Goal: Task Accomplishment & Management: Complete application form

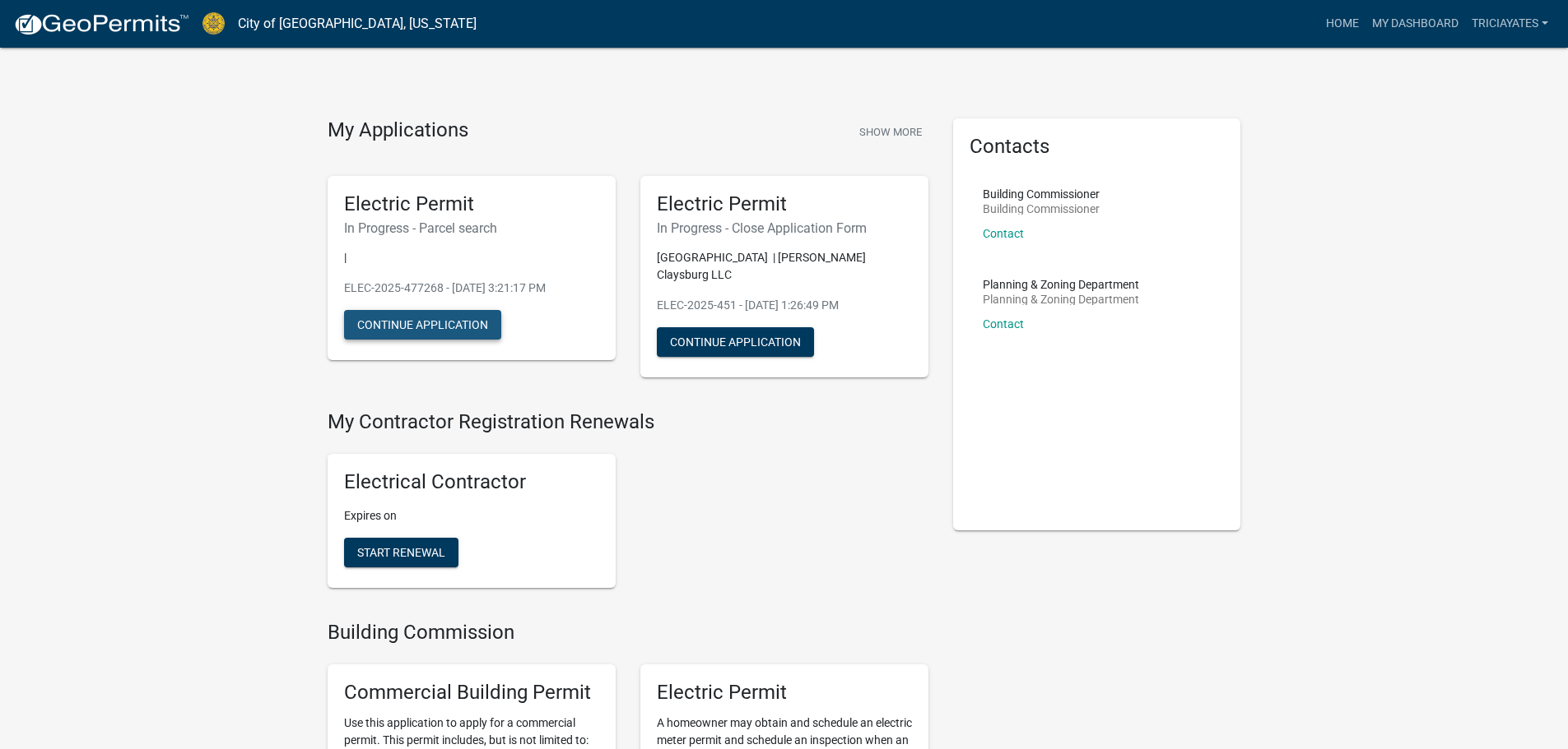
click at [401, 314] on button "Continue Application" at bounding box center [422, 324] width 157 height 29
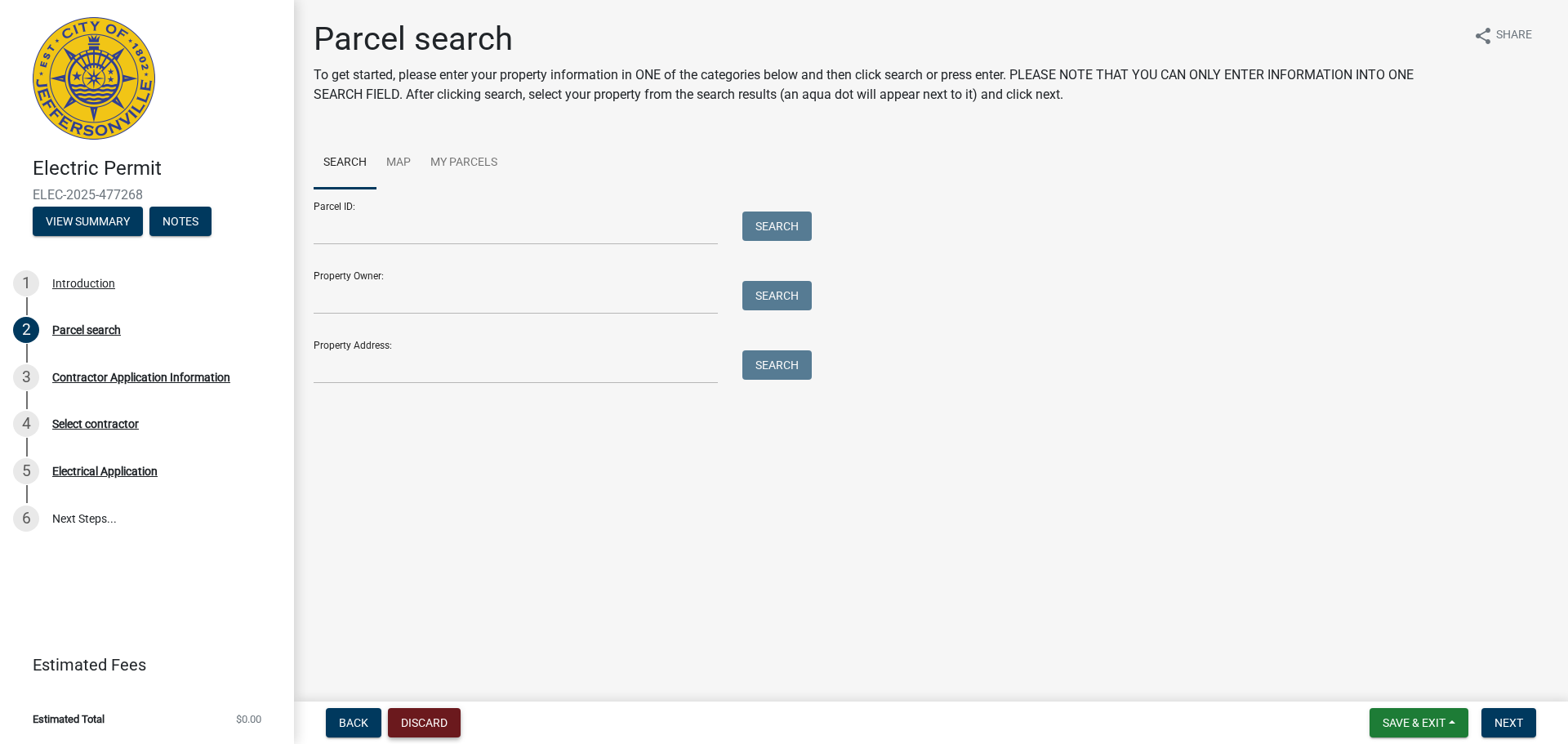
click at [446, 725] on button "Discard" at bounding box center [424, 723] width 73 height 29
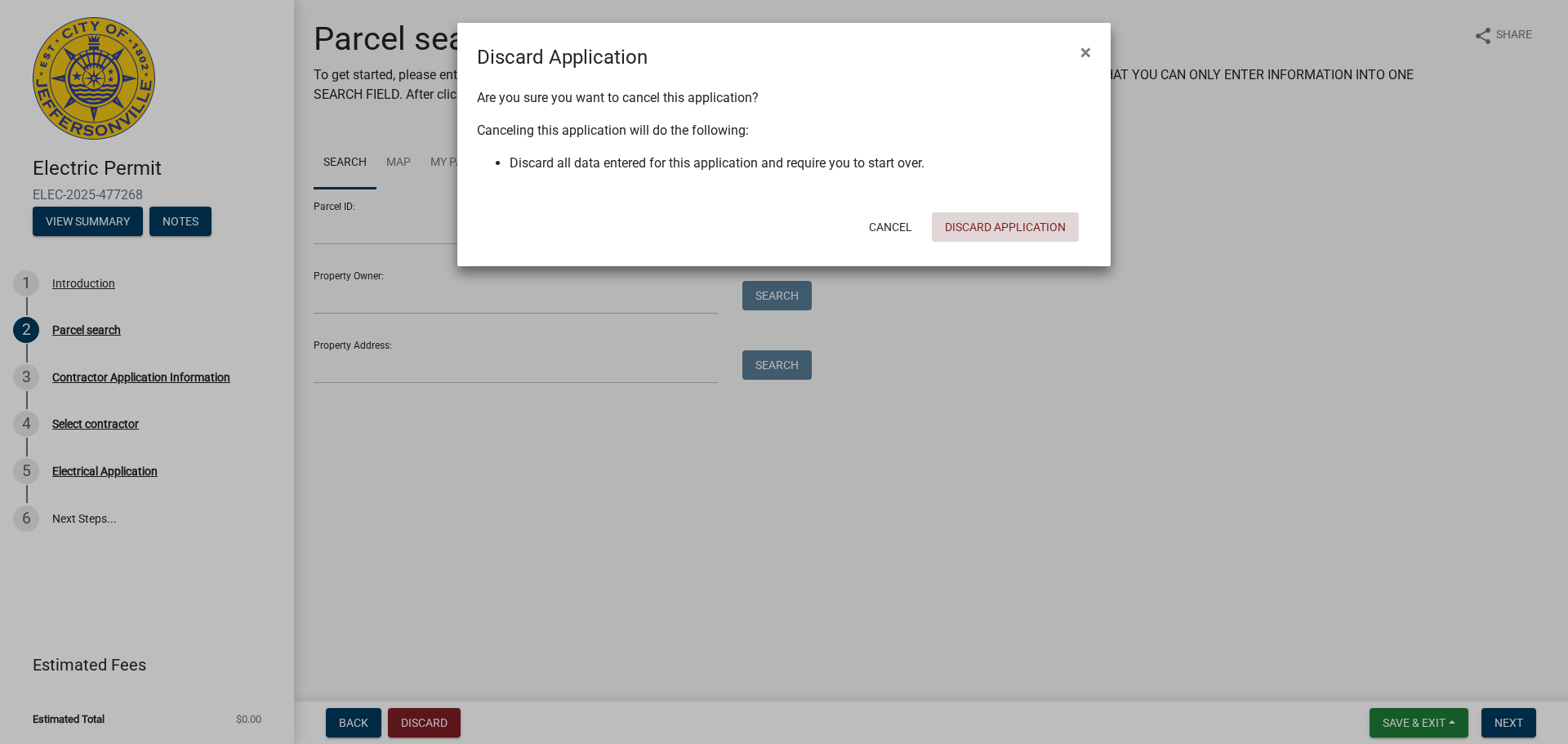
click at [996, 234] on button "Discard Application" at bounding box center [1006, 227] width 147 height 29
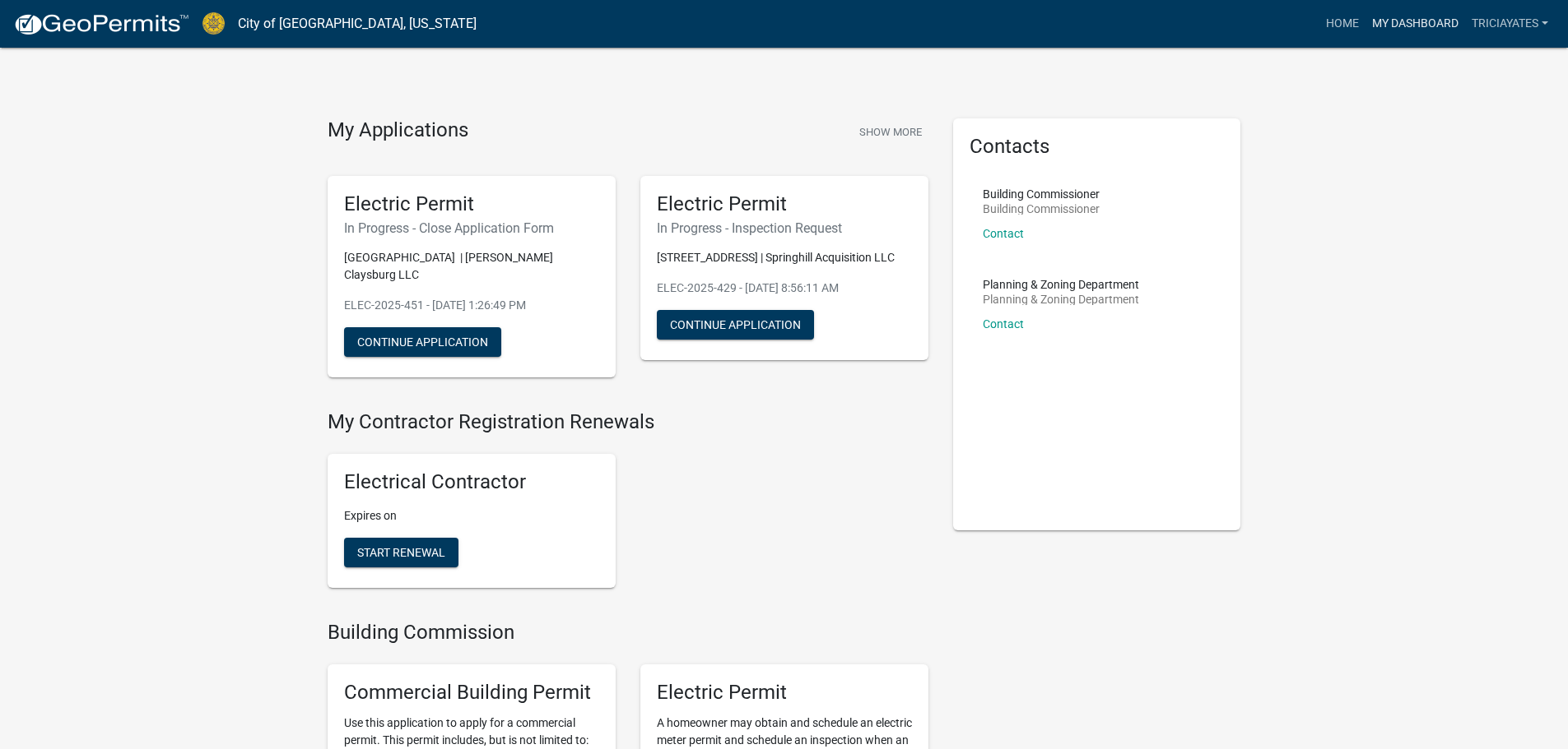
click at [1387, 24] on link "My Dashboard" at bounding box center [1414, 24] width 99 height 31
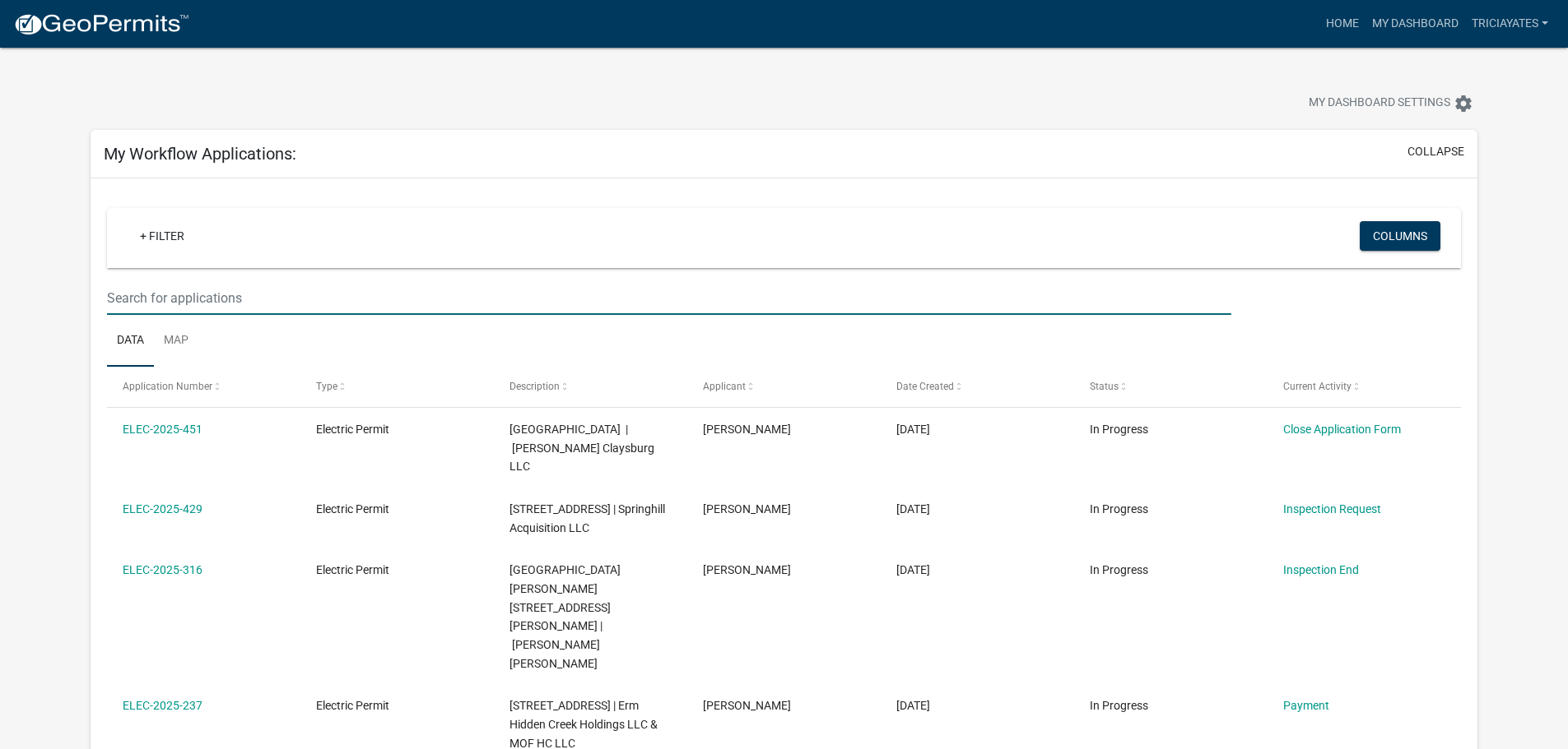
click at [197, 294] on input "text" at bounding box center [668, 298] width 1123 height 34
paste input "ELEC-1778"
type input "ELEC-1778"
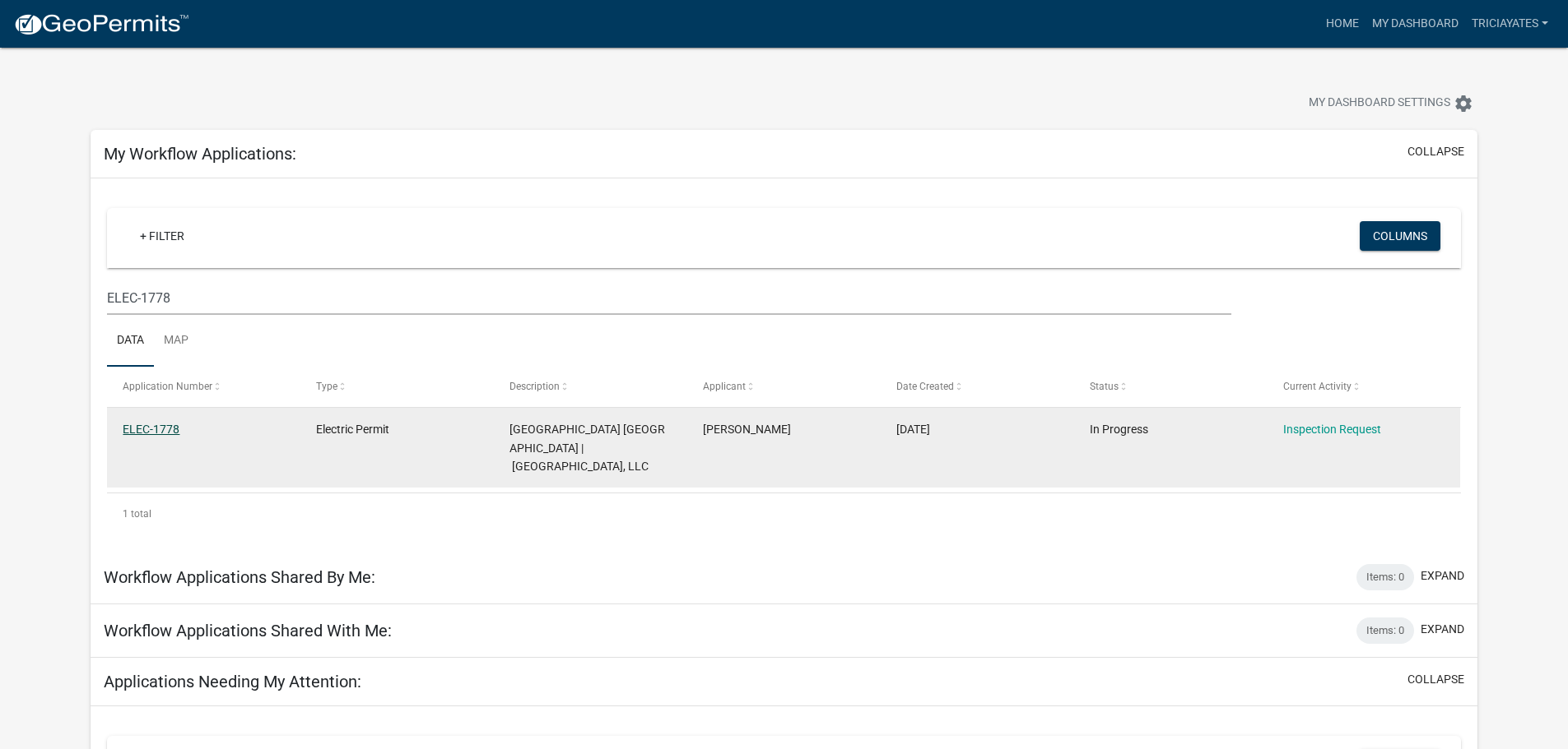
click at [167, 430] on link "ELEC-1778" at bounding box center [151, 429] width 57 height 13
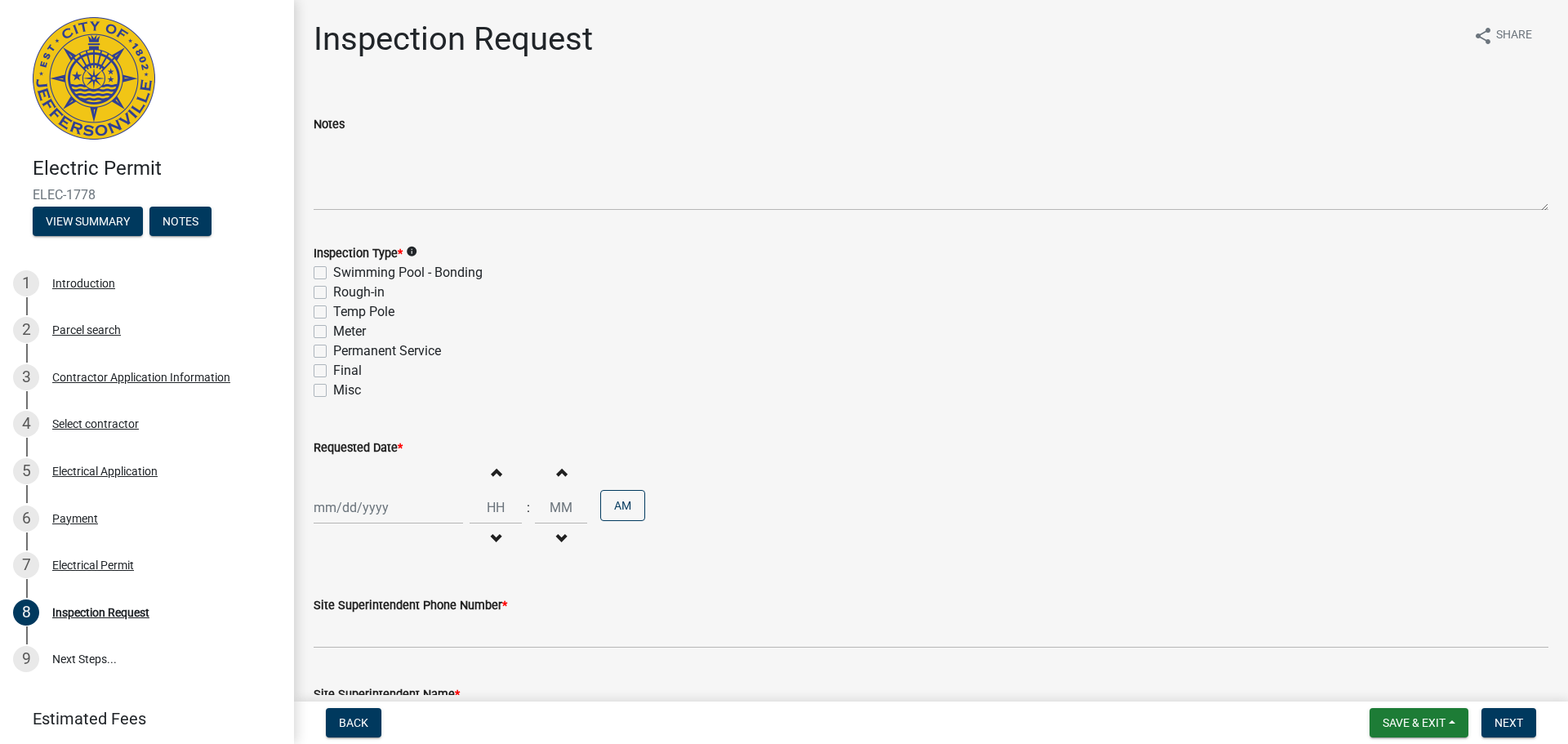
click at [333, 372] on label "Final" at bounding box center [347, 370] width 28 height 20
click at [333, 372] on input "Final" at bounding box center [338, 366] width 10 height 10
checkbox input "true"
checkbox input "false"
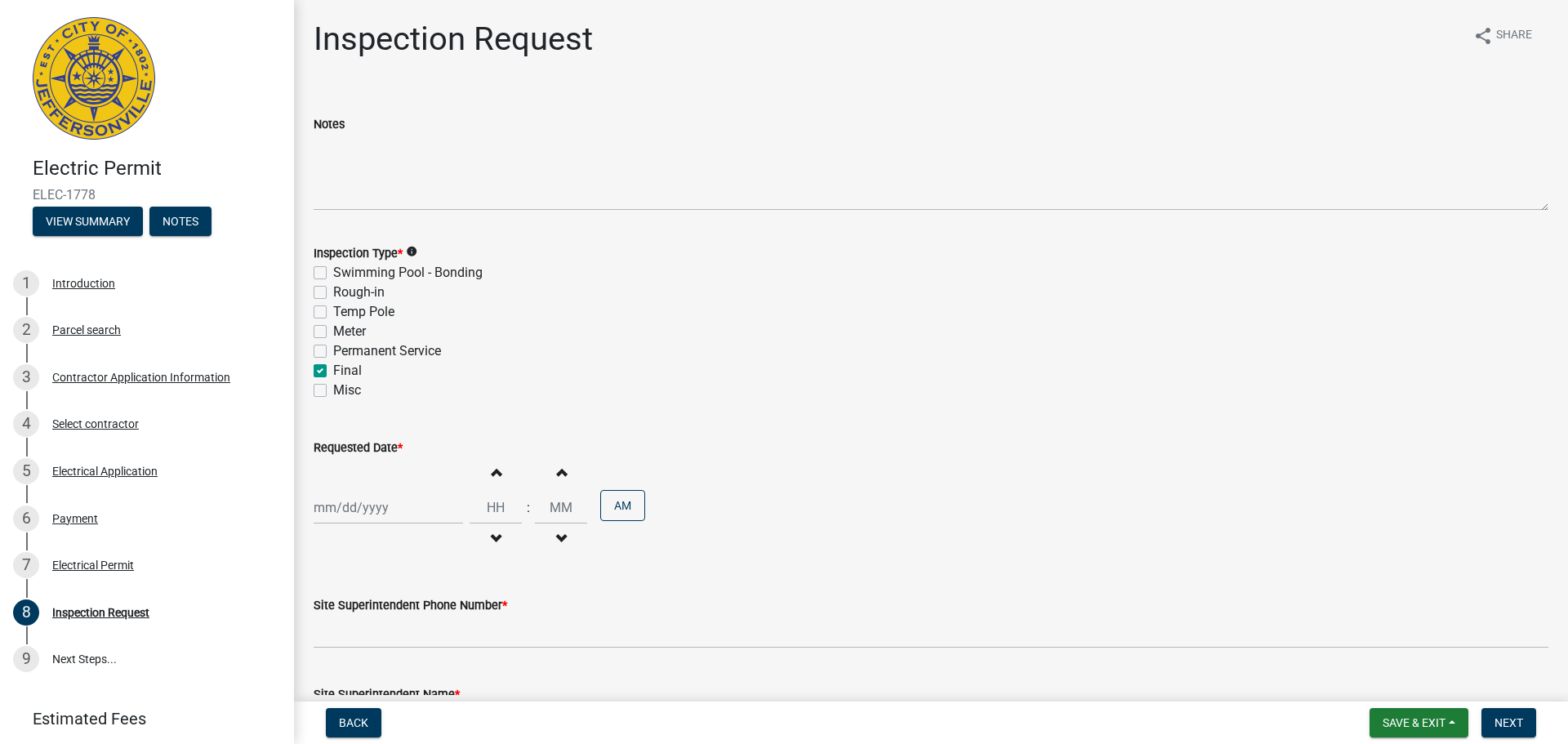
checkbox input "false"
checkbox input "true"
checkbox input "false"
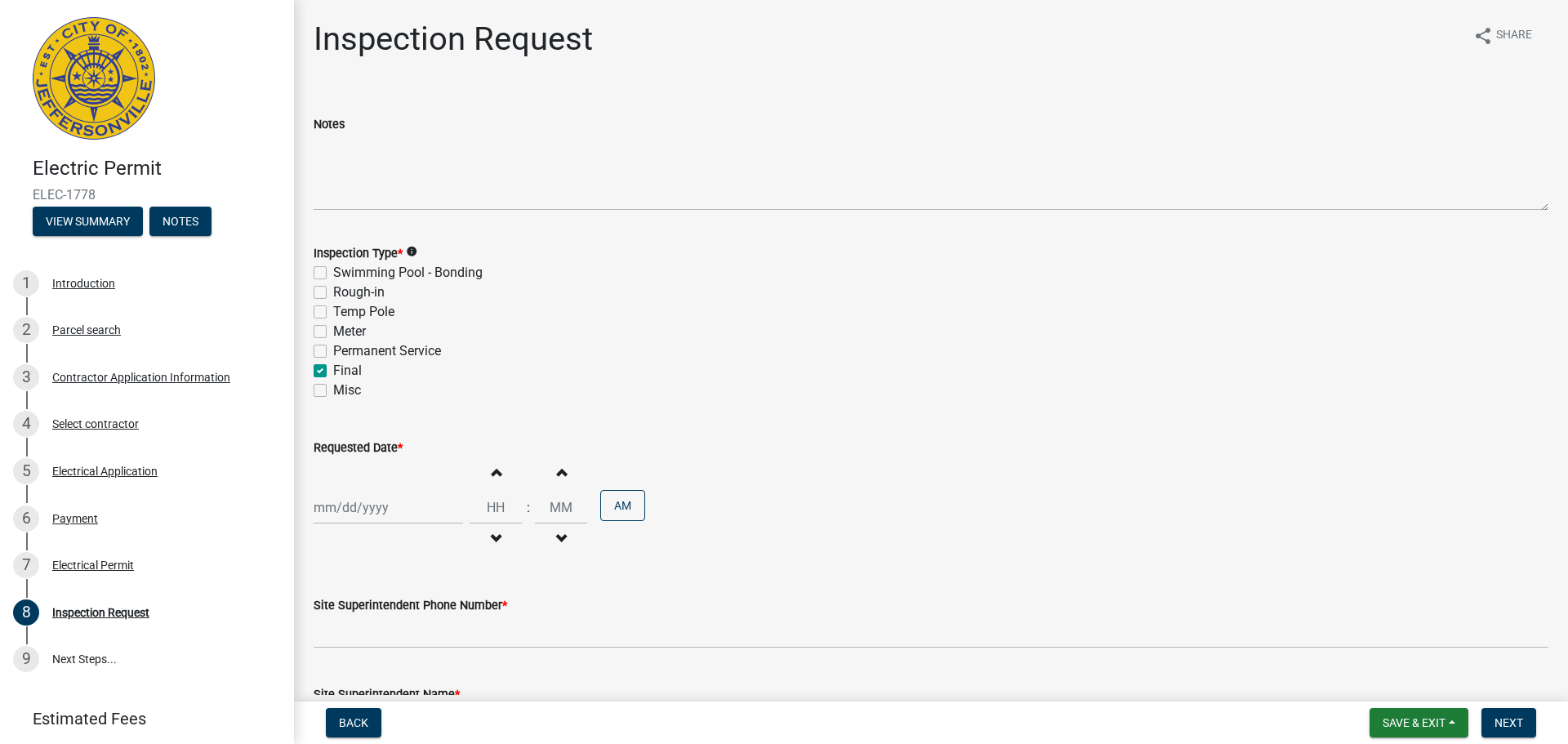
select select "9"
select select "2025"
click at [390, 505] on div "[PERSON_NAME] Feb Mar Apr [PERSON_NAME][DATE] Oct Nov [DATE] 1526 1527 1528 152…" at bounding box center [388, 507] width 149 height 33
drag, startPoint x: 403, startPoint y: 393, endPoint x: 366, endPoint y: 391, distance: 37.1
click at [366, 391] on div "15 16 17 18 19 20 21" at bounding box center [408, 394] width 189 height 27
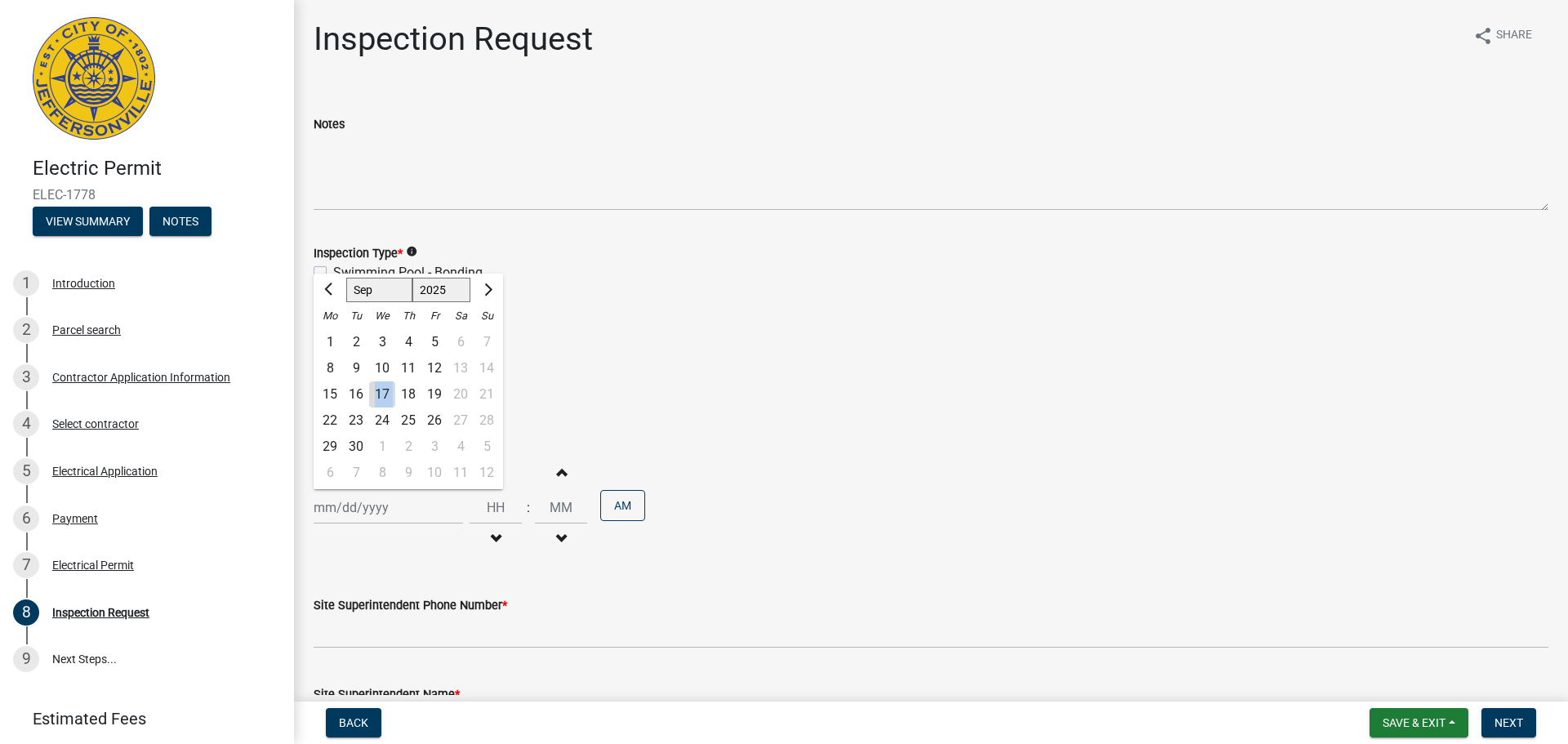
click at [375, 392] on div "17" at bounding box center [382, 394] width 27 height 27
type input "[DATE]"
click at [493, 471] on span "button" at bounding box center [496, 471] width 9 height 13
type input "01"
type input "00"
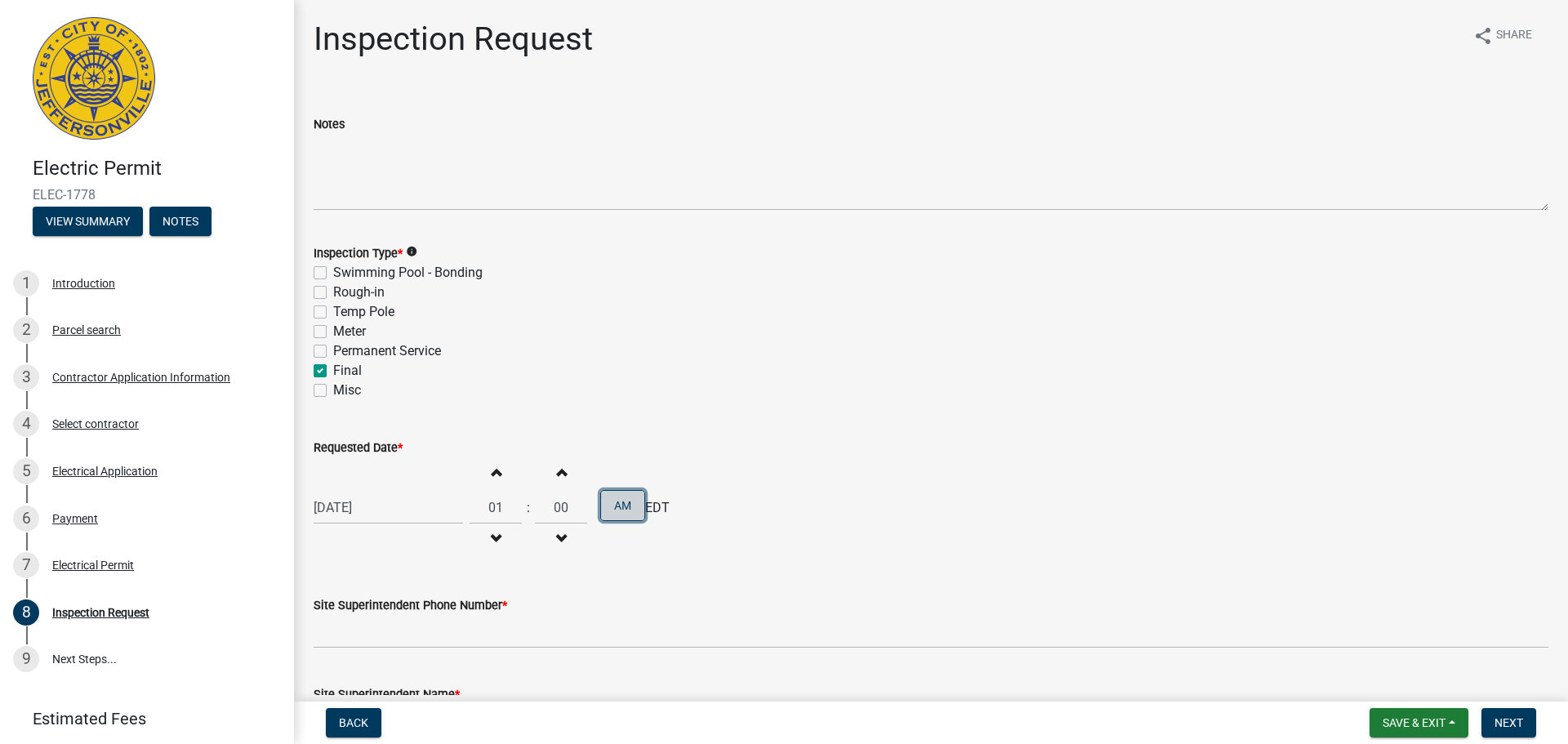
click at [631, 512] on button "AM" at bounding box center [623, 506] width 45 height 31
click at [630, 514] on button "PM" at bounding box center [623, 506] width 45 height 31
click at [611, 514] on button "AM" at bounding box center [623, 506] width 45 height 31
click at [651, 556] on div "[DATE] Increment hours 01 Decrement hours : Increment minutes 00 Decrement minu…" at bounding box center [931, 507] width 1235 height 100
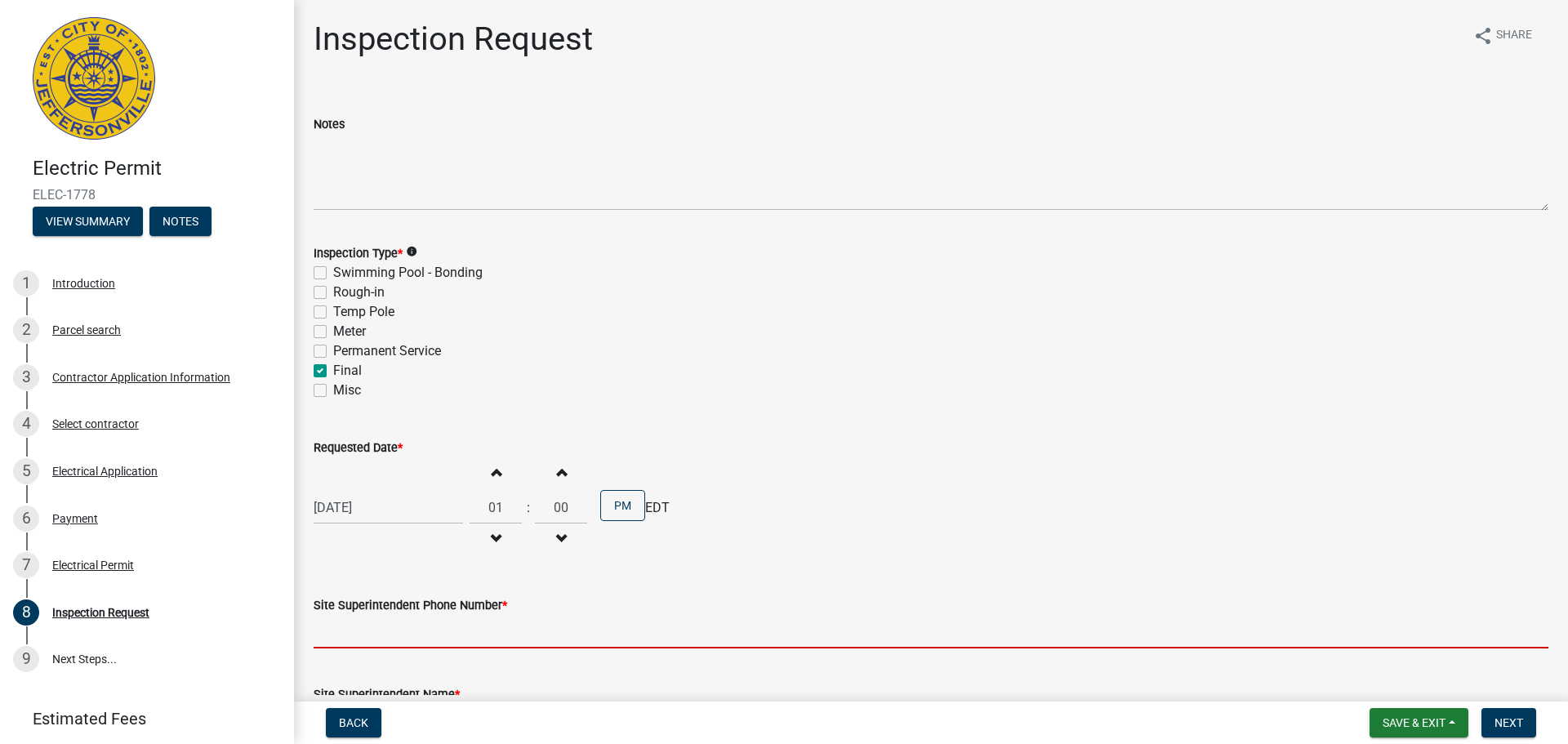
click at [605, 621] on input "Site Superintendent Phone Number *" at bounding box center [931, 632] width 1235 height 33
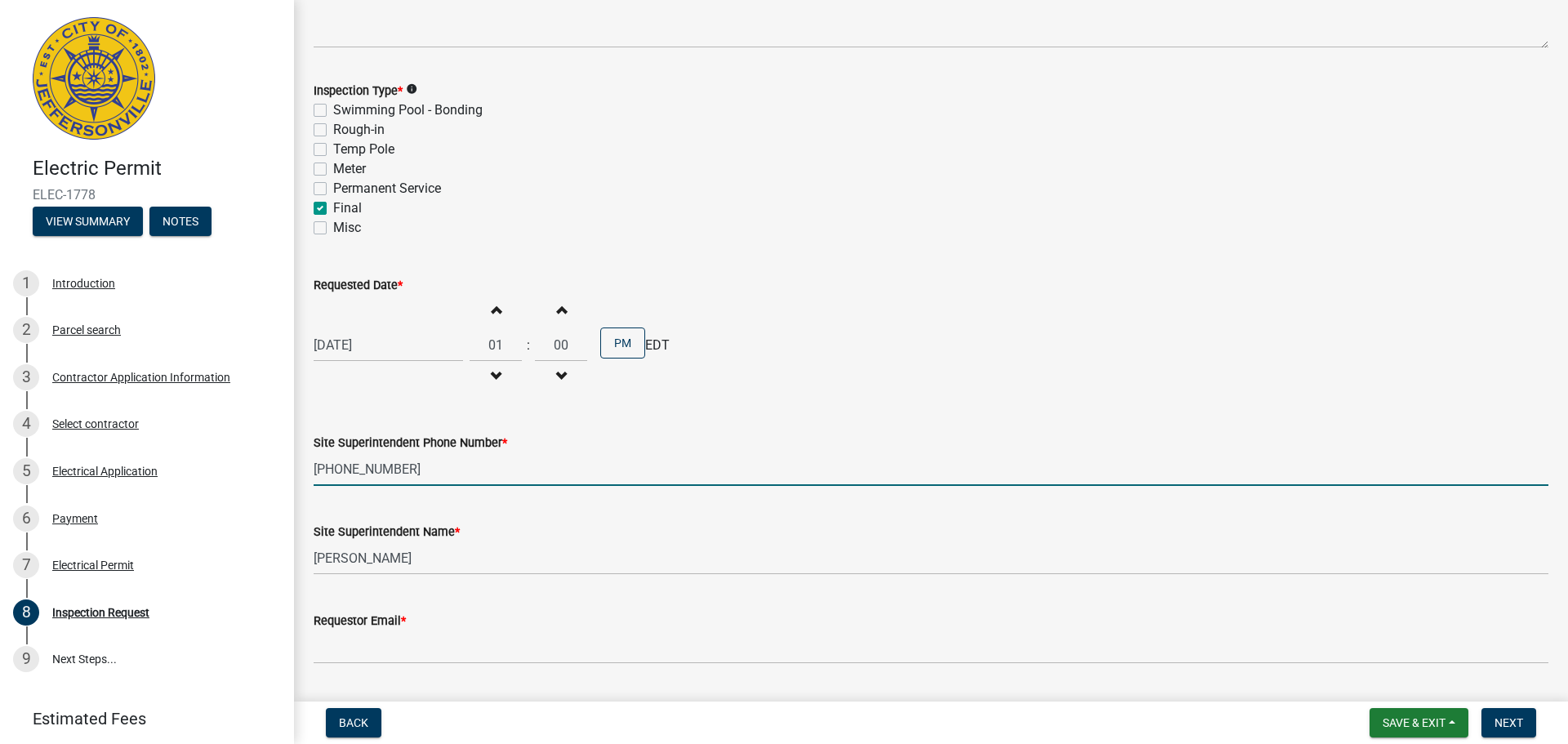
scroll to position [164, 0]
type input "[PHONE_NUMBER]"
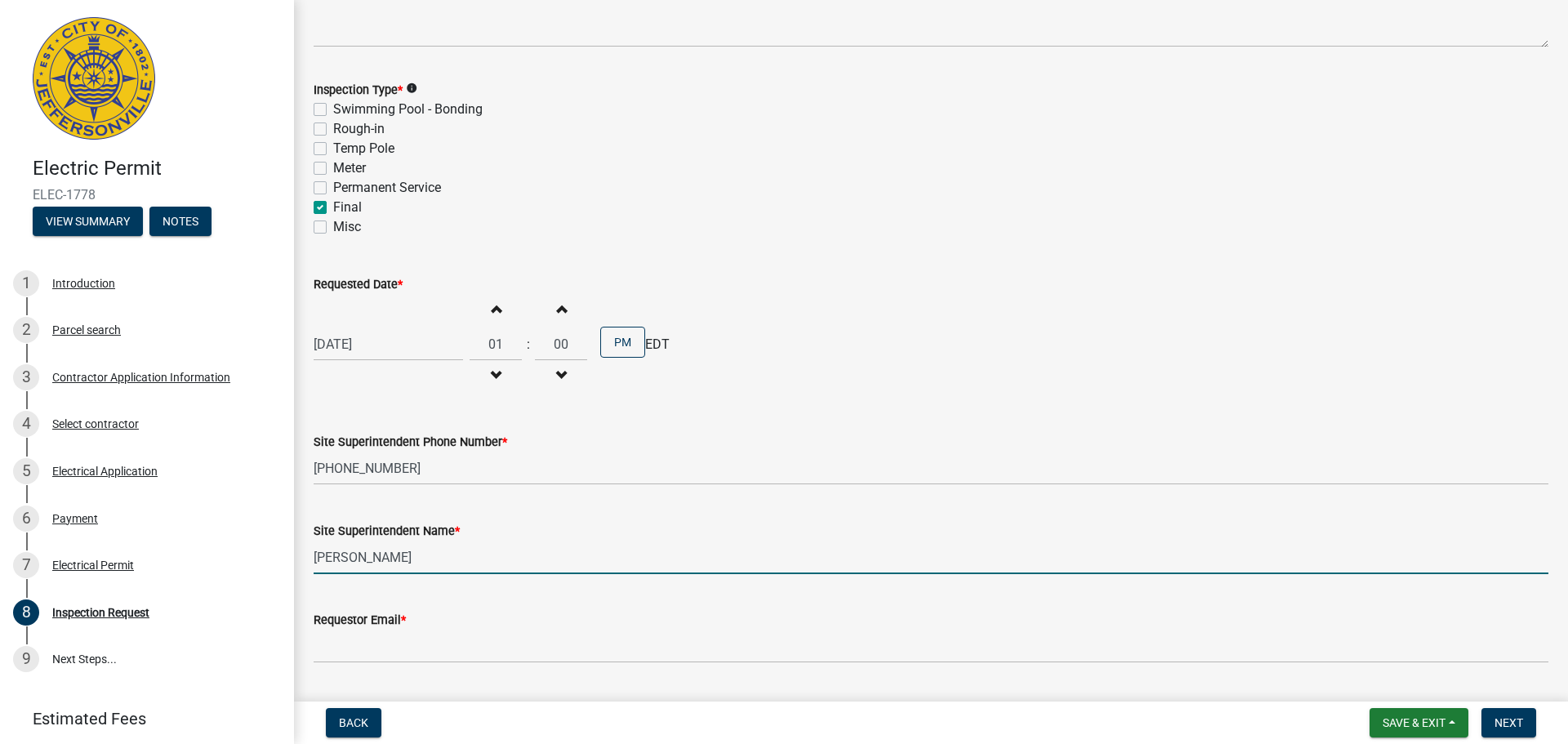
drag, startPoint x: 406, startPoint y: 561, endPoint x: 308, endPoint y: 549, distance: 98.7
click at [308, 549] on div "Site Superintendent Name * [PERSON_NAME]" at bounding box center [931, 536] width 1260 height 76
type input "[PERSON_NAME]"
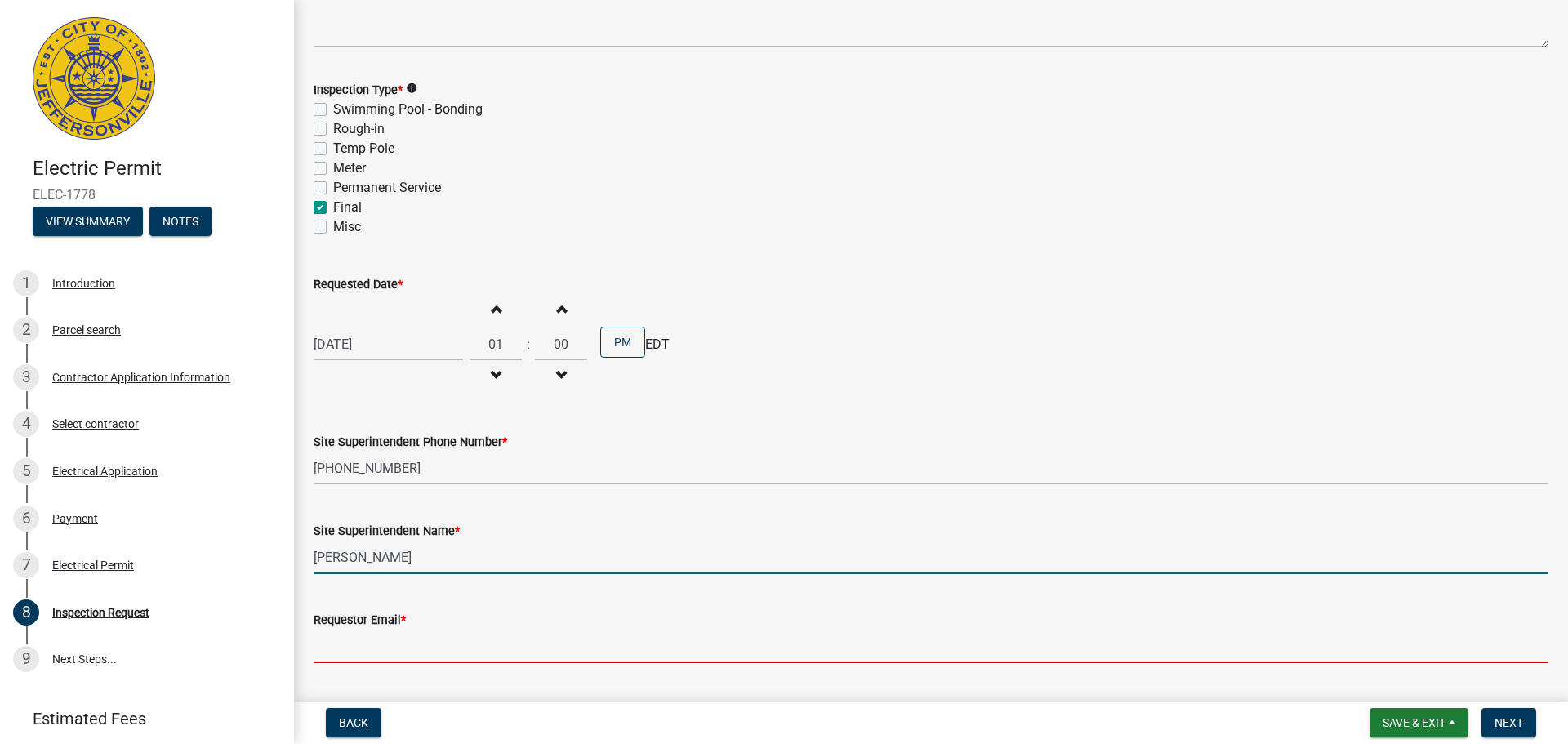
click at [357, 645] on input "Requestor Email *" at bounding box center [931, 646] width 1235 height 33
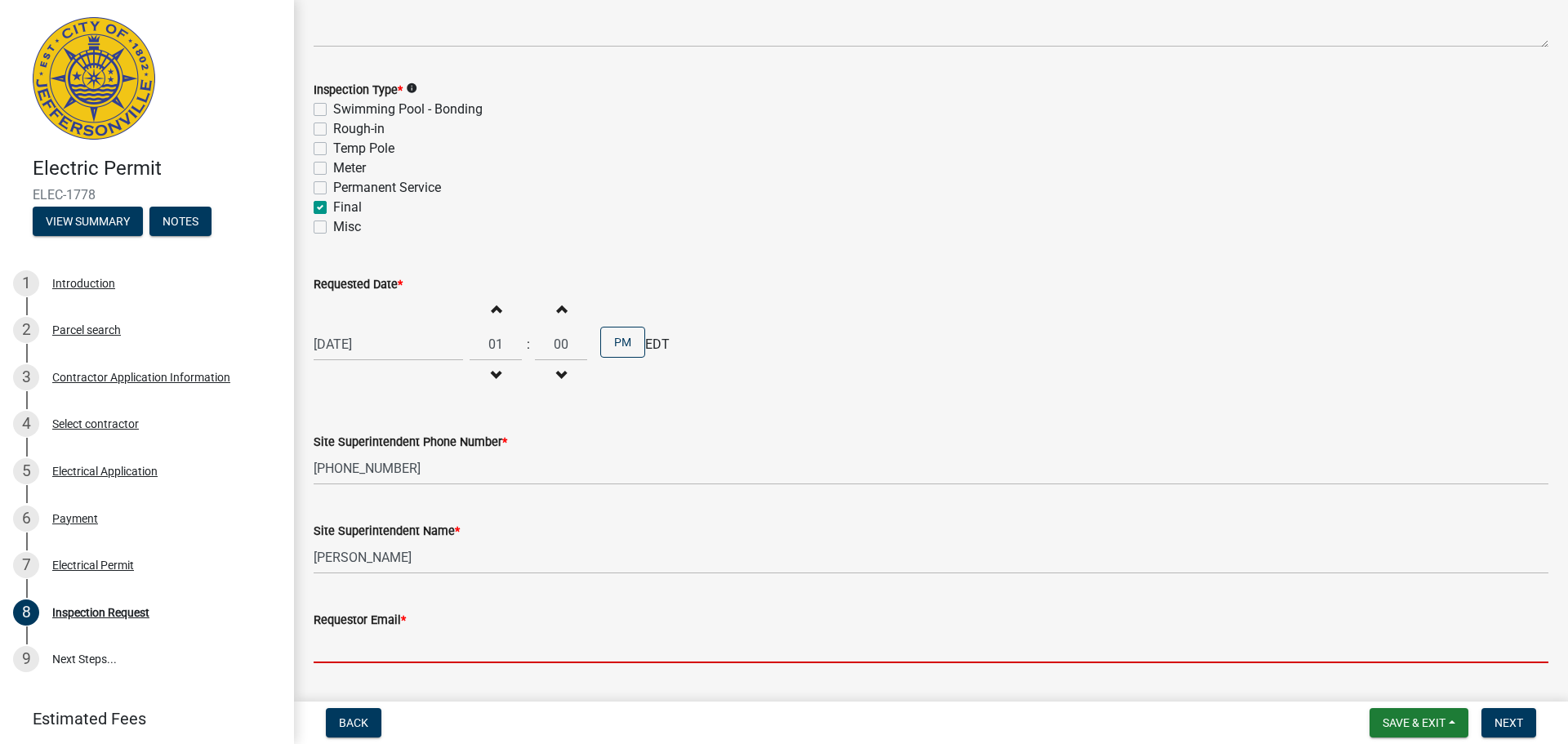
type input "O"
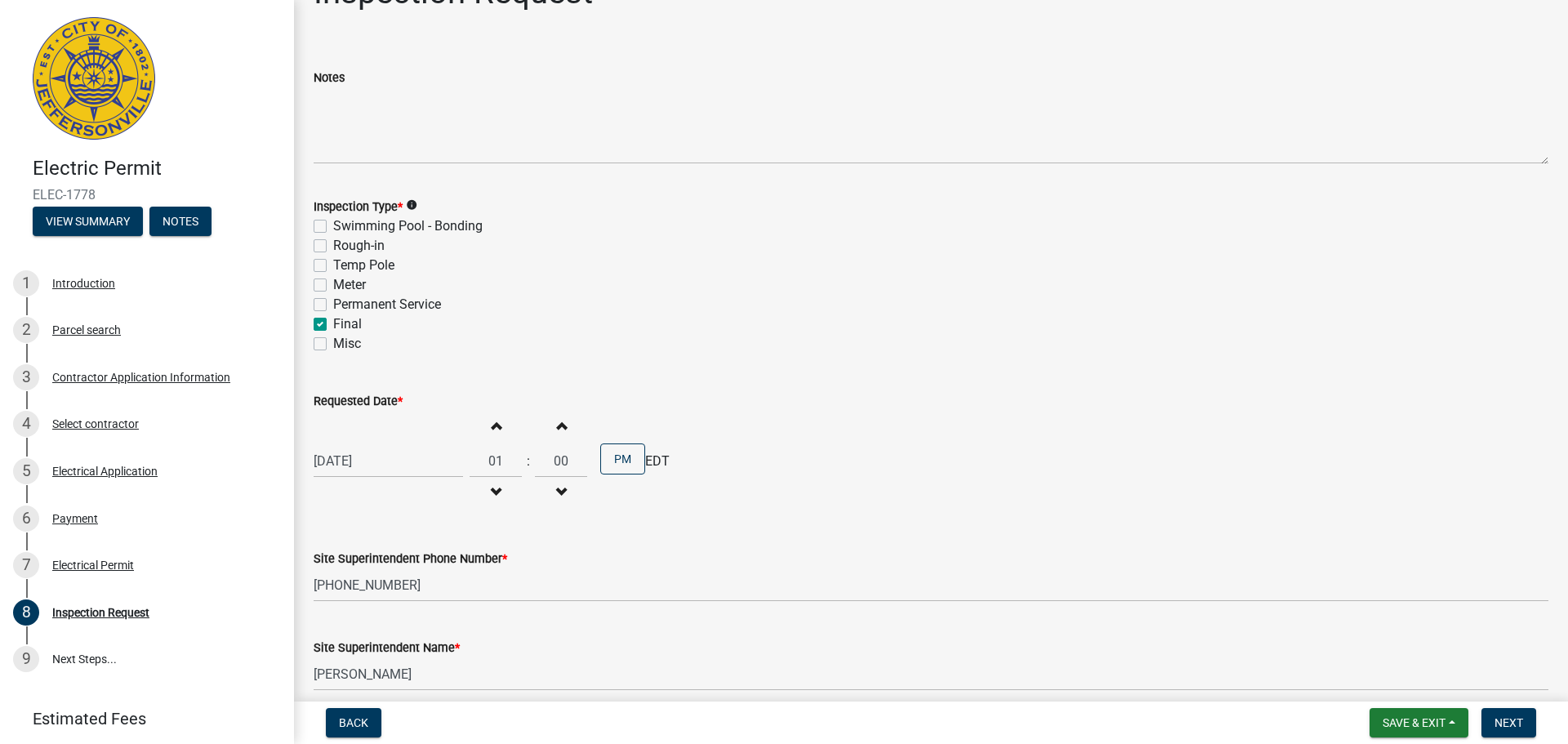
scroll to position [45, 0]
type input "[EMAIL_ADDRESS][DOMAIN_NAME]"
click at [344, 461] on div "[DATE]" at bounding box center [388, 462] width 149 height 33
select select "9"
select select "2025"
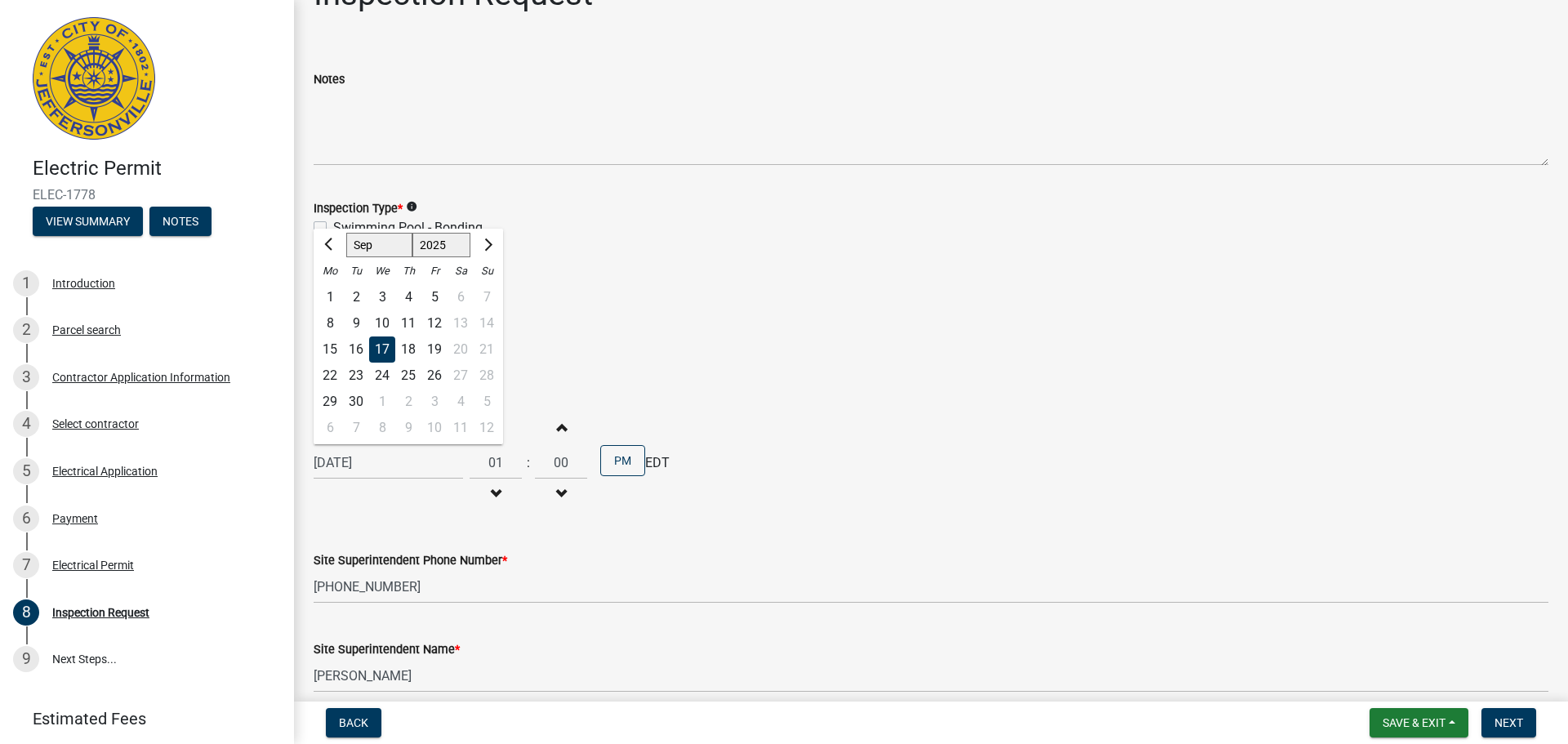
click at [402, 340] on div "18" at bounding box center [408, 350] width 27 height 27
type input "[DATE]"
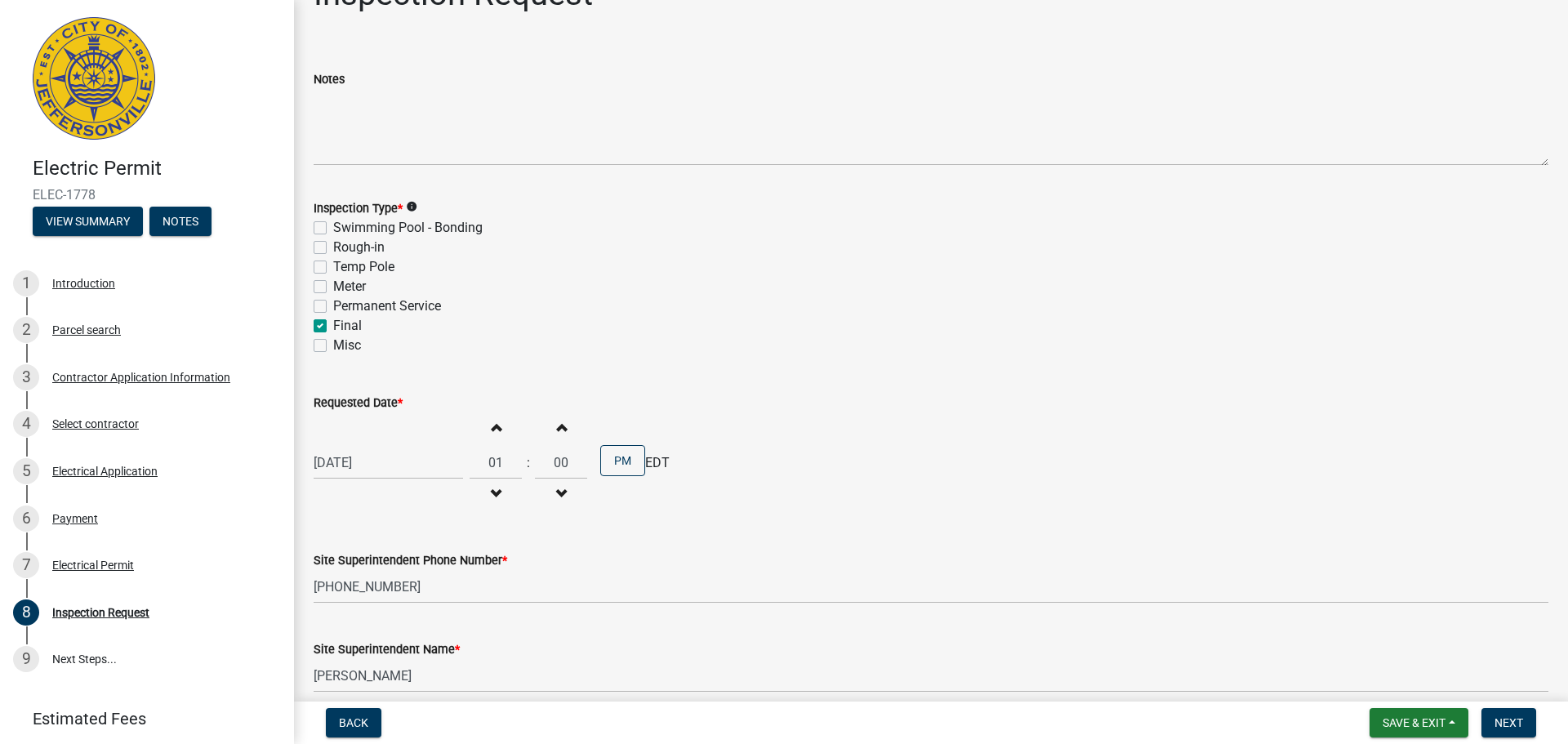
click at [492, 489] on span "button" at bounding box center [496, 494] width 9 height 13
click at [492, 490] on span "button" at bounding box center [496, 494] width 9 height 13
type input "09"
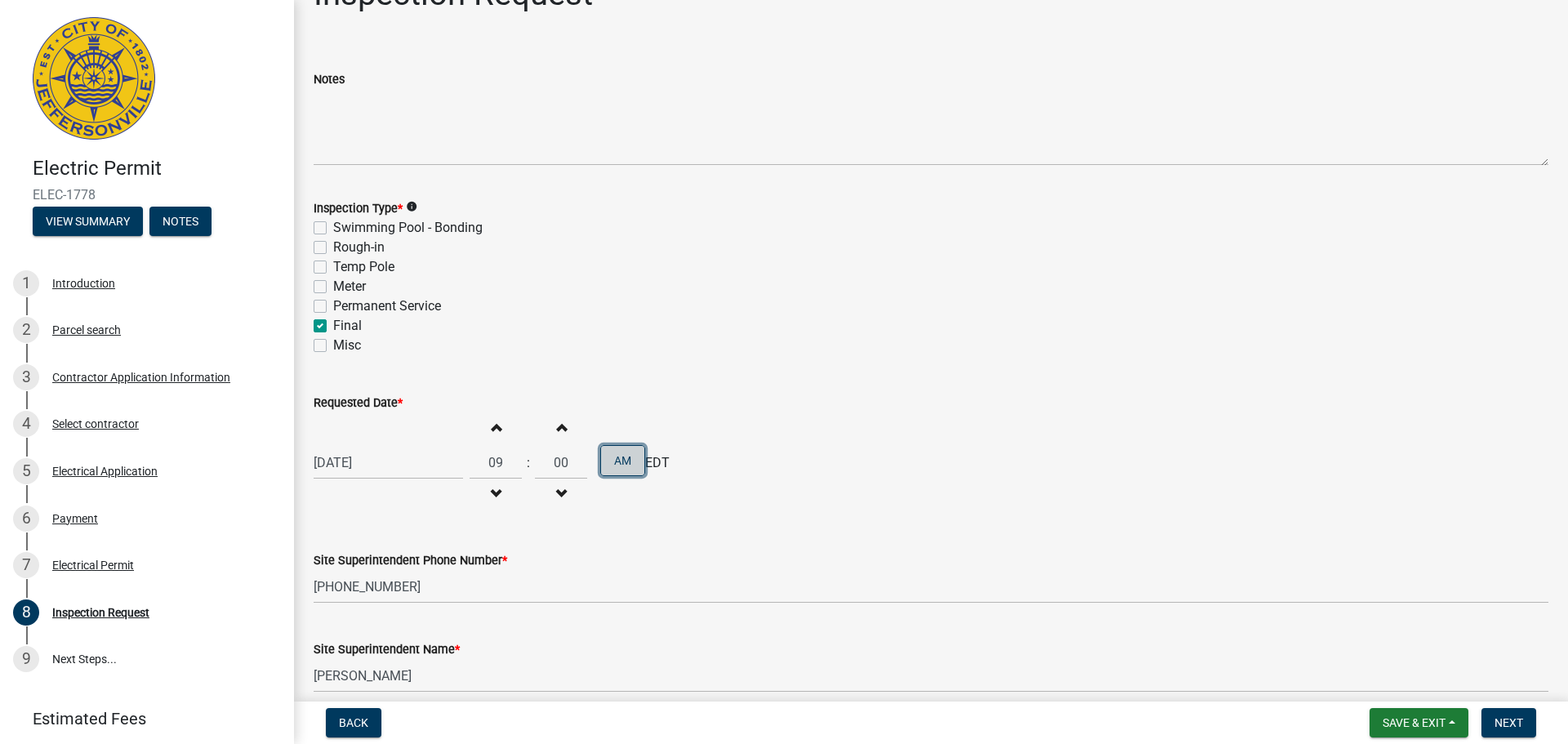
click at [619, 449] on button "AM" at bounding box center [623, 460] width 45 height 31
click at [623, 461] on button "PM" at bounding box center [623, 460] width 45 height 31
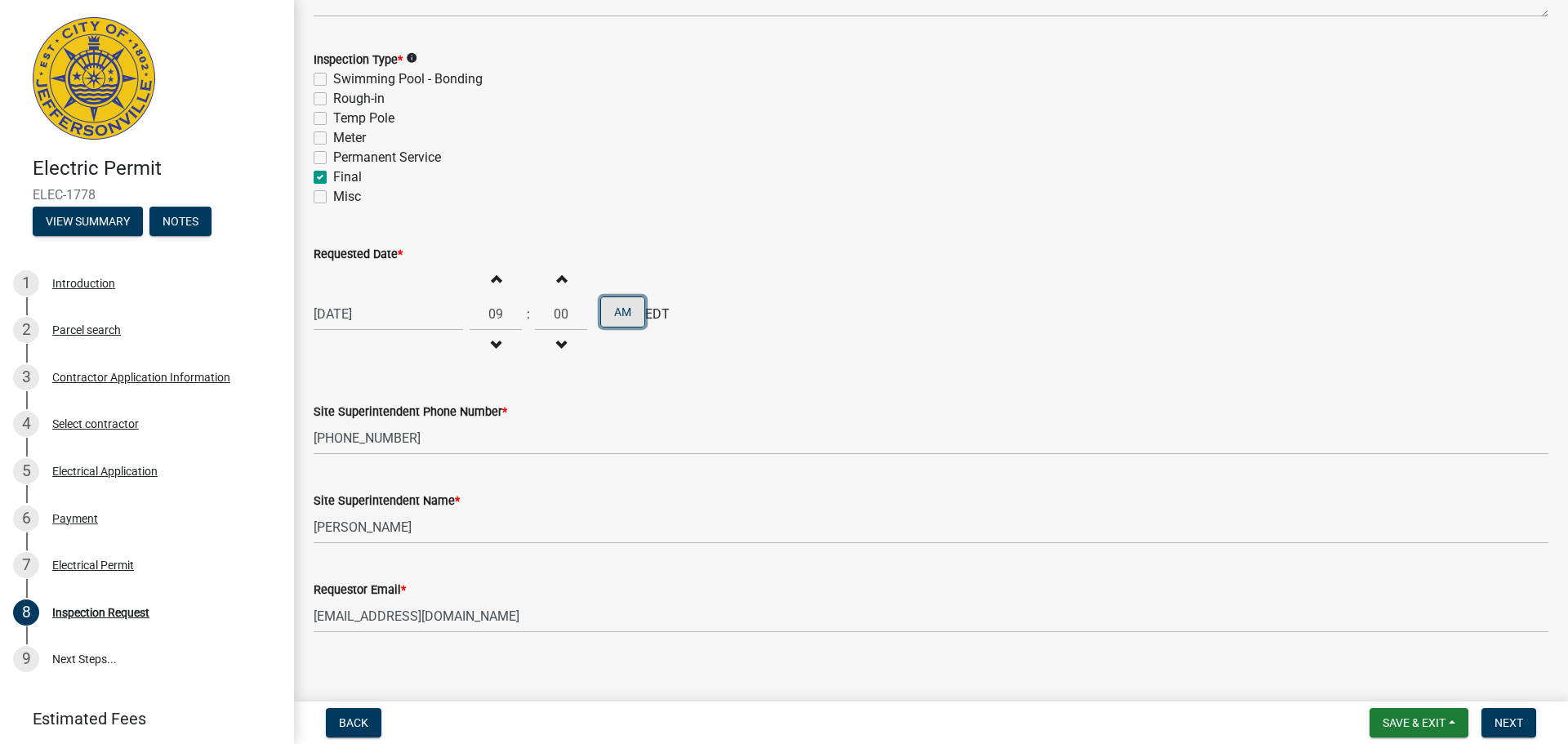
scroll to position [208, 0]
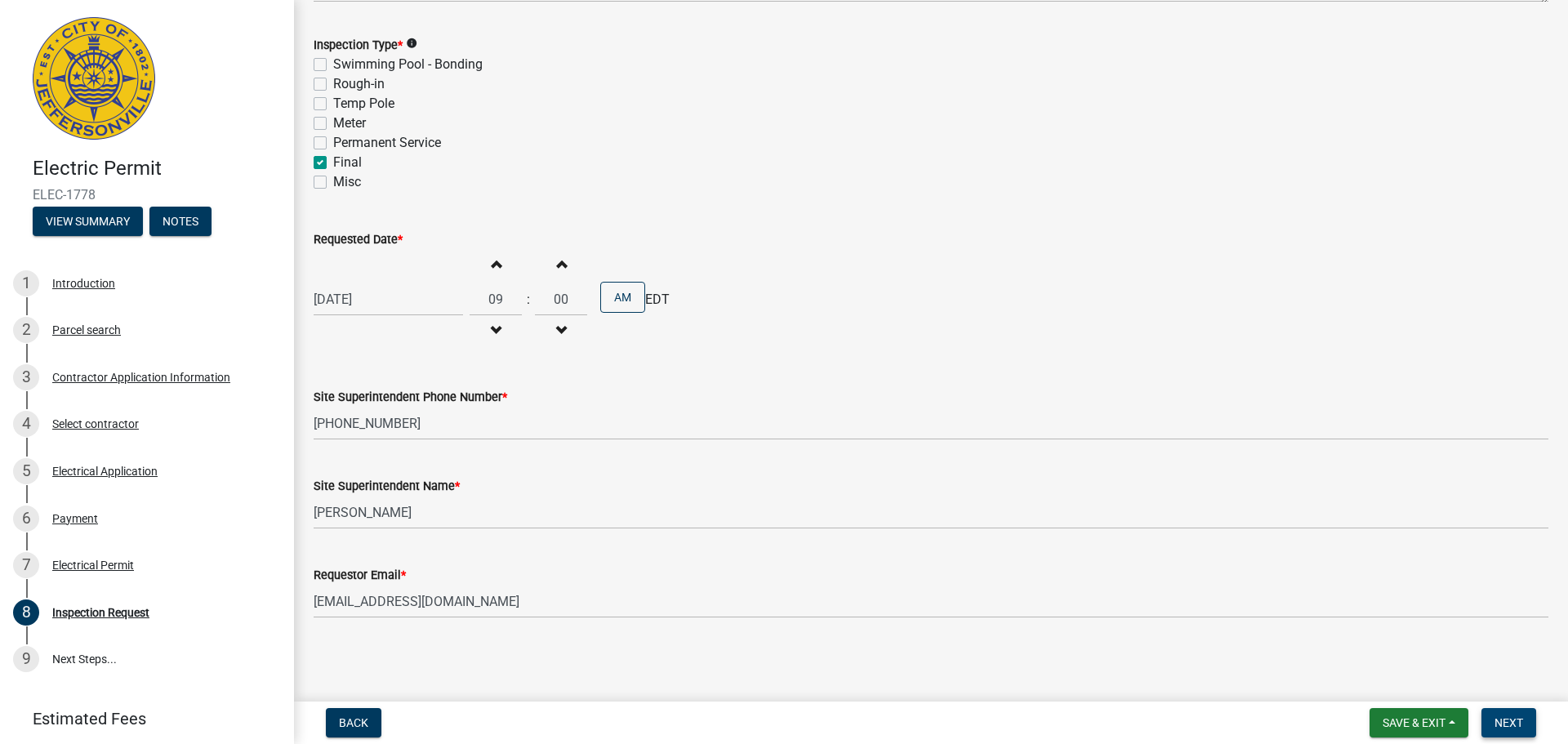
click at [1523, 730] on button "Next" at bounding box center [1509, 723] width 55 height 29
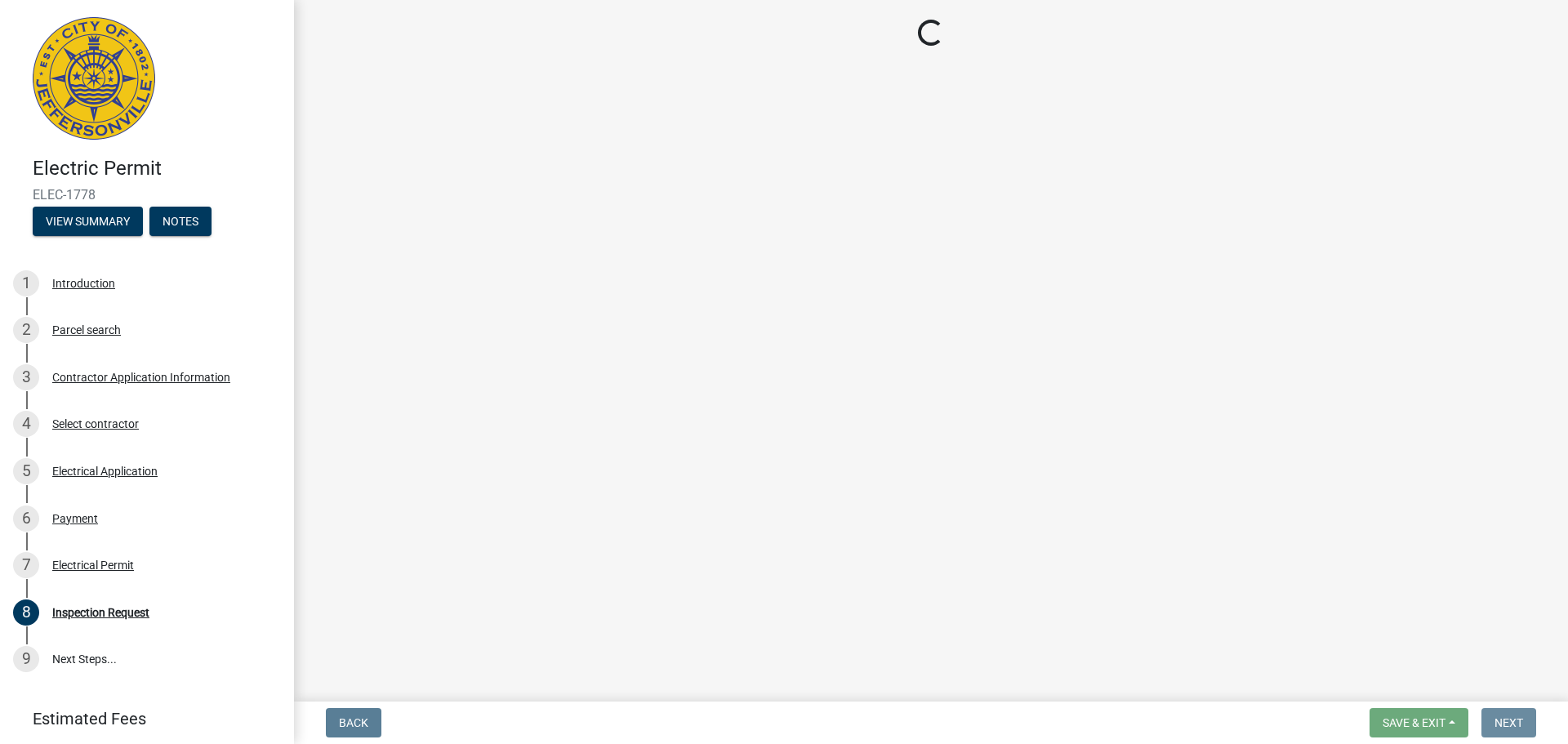
scroll to position [0, 0]
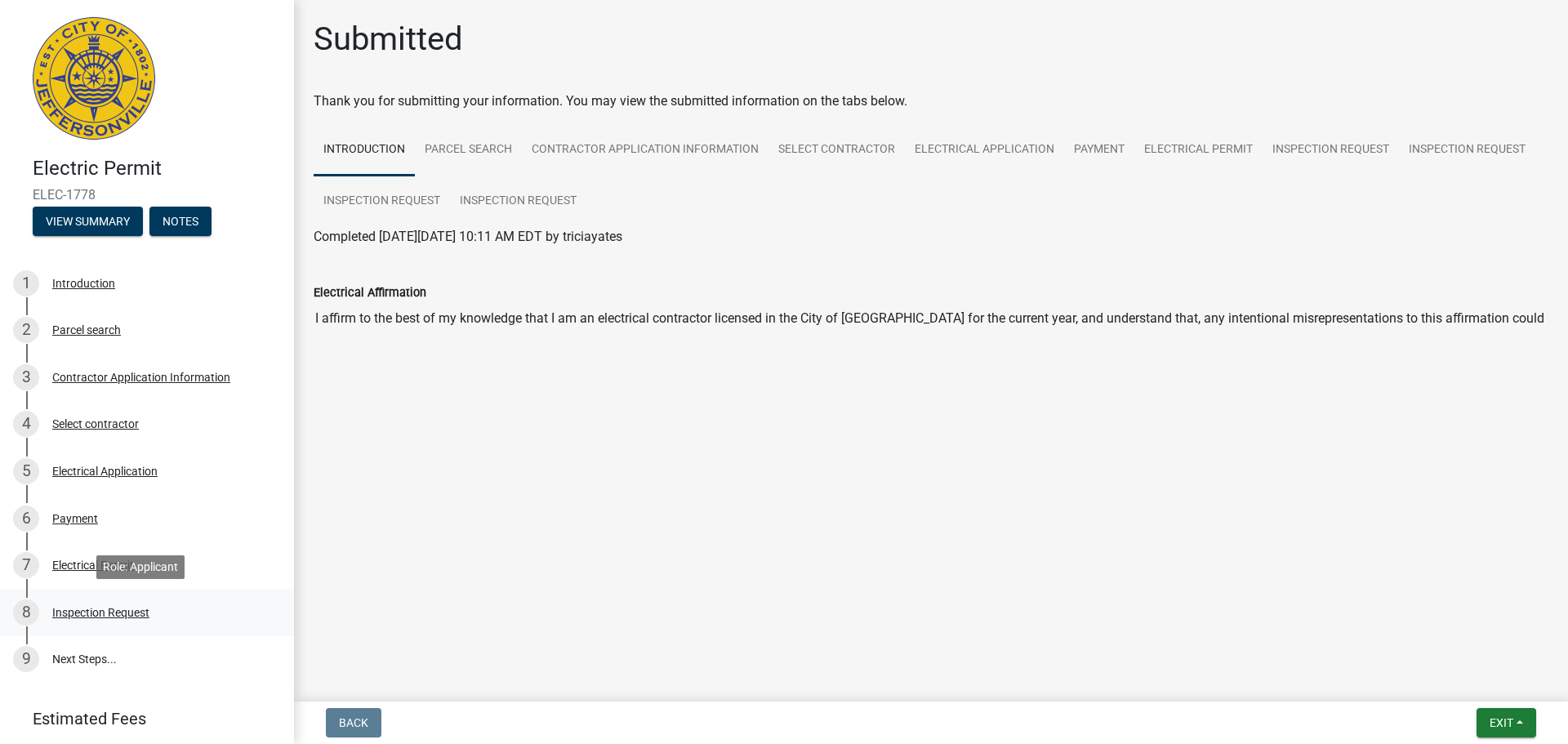
click at [93, 607] on div "Inspection Request" at bounding box center [100, 612] width 97 height 11
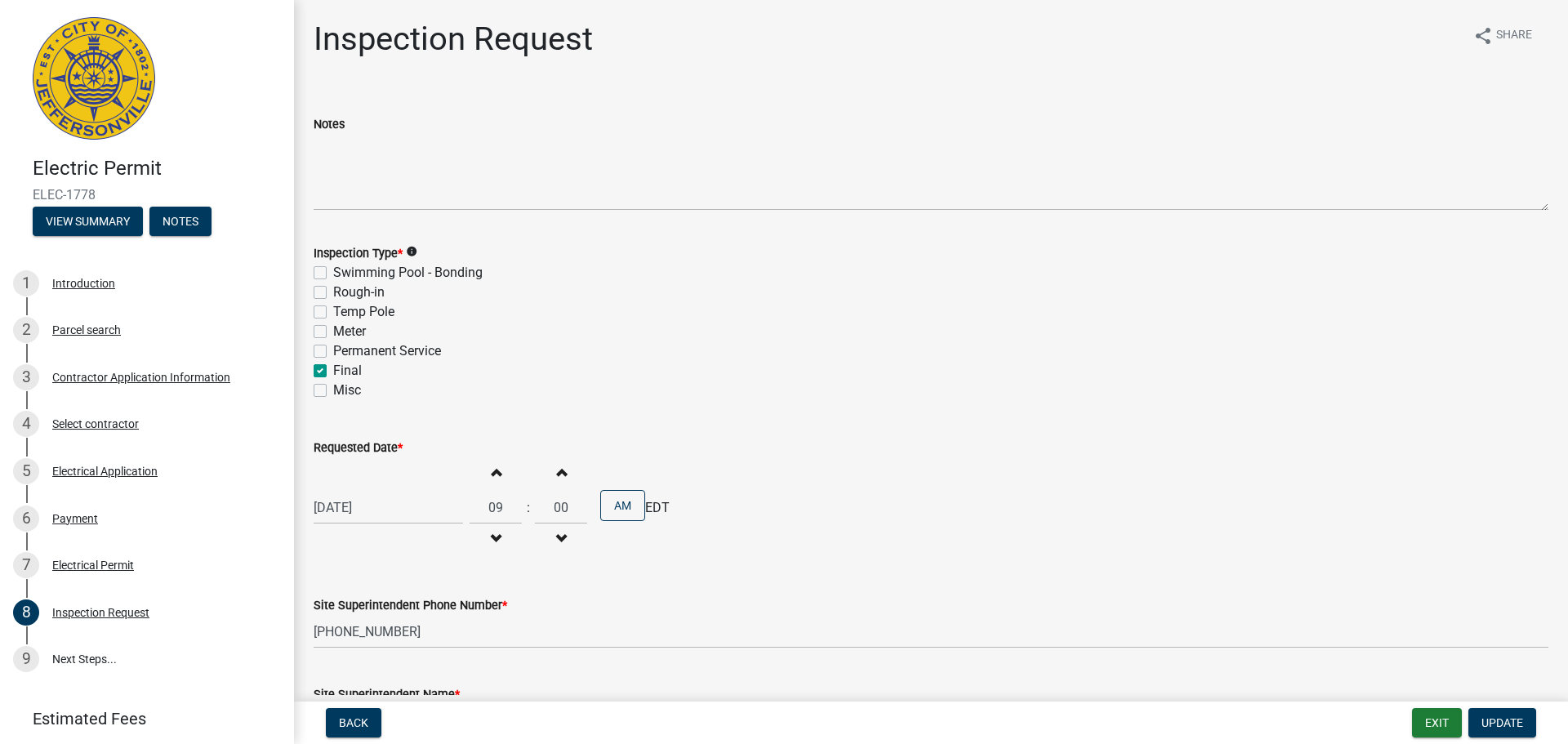
click at [89, 79] on img at bounding box center [93, 78] width 123 height 123
click at [107, 225] on button "View Summary" at bounding box center [87, 221] width 111 height 29
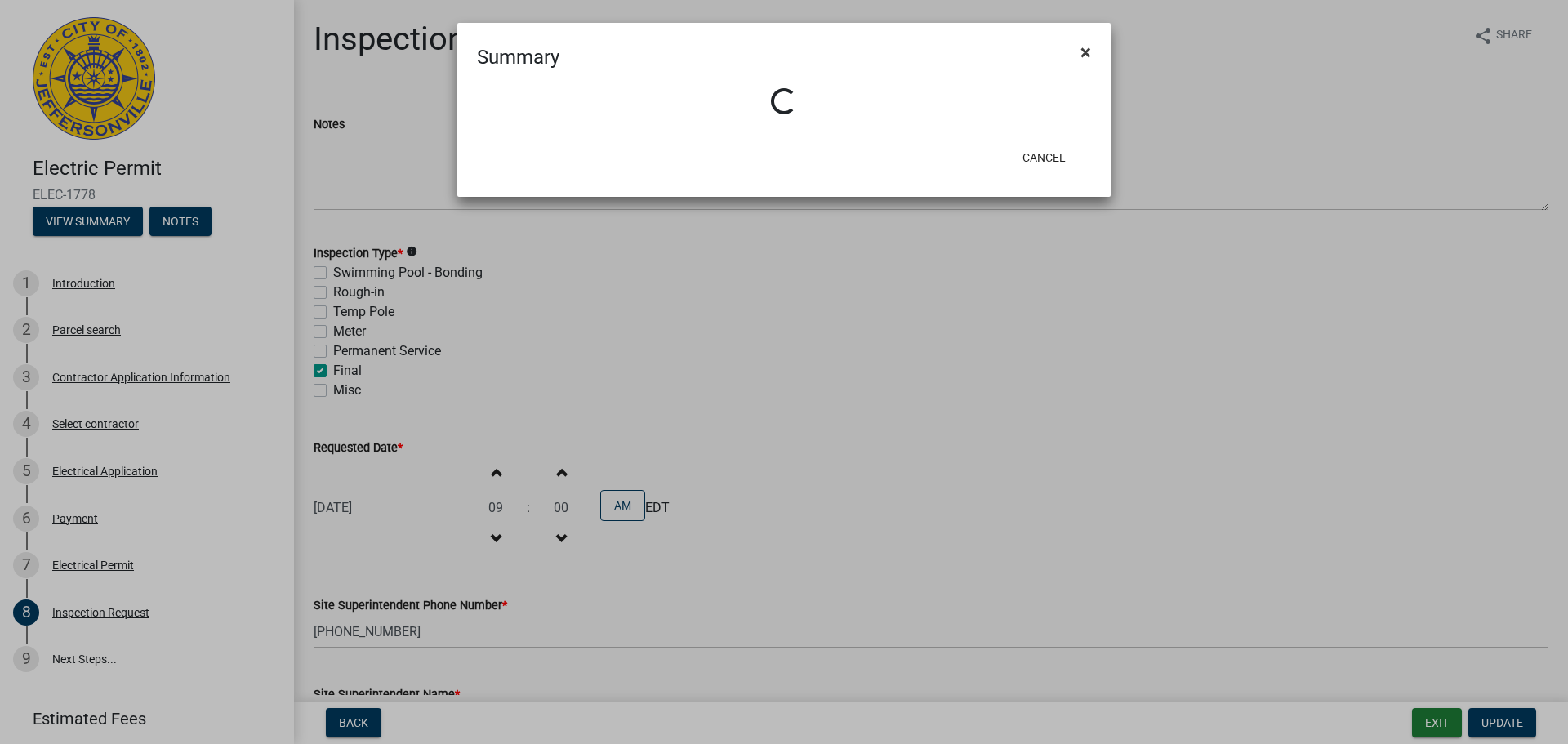
click at [1091, 52] on button "×" at bounding box center [1086, 51] width 37 height 45
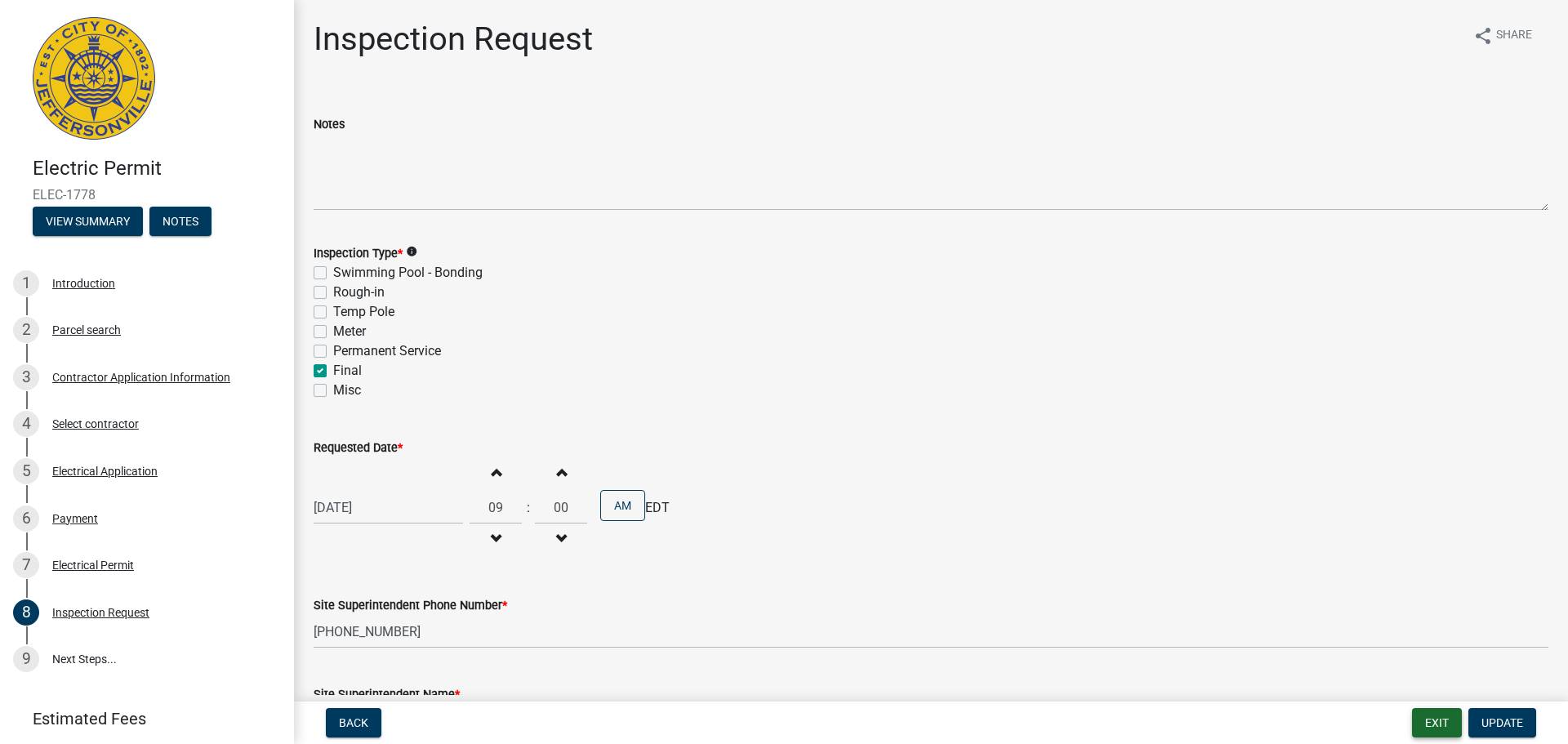
click at [1439, 724] on button "Exit" at bounding box center [1437, 723] width 50 height 29
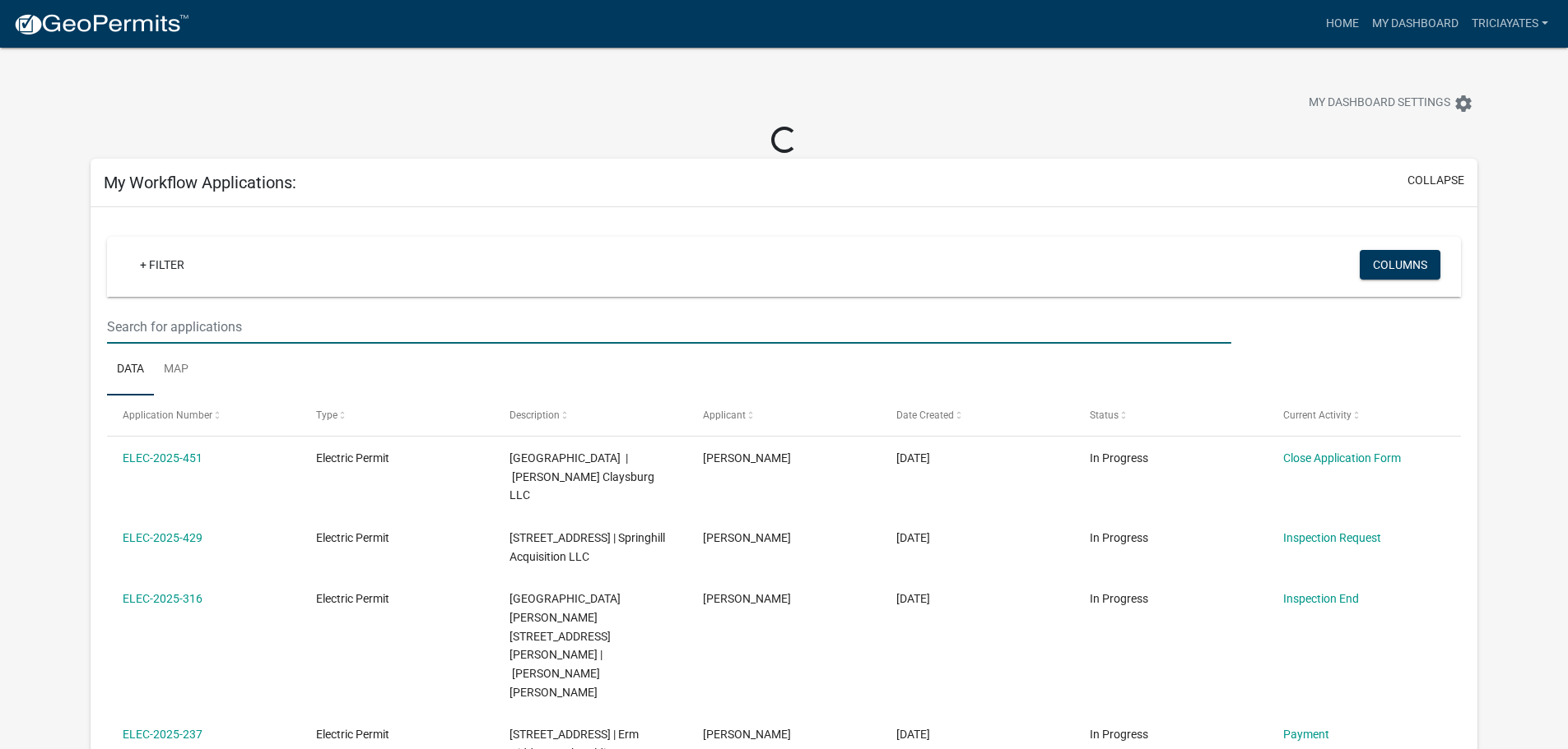
click at [247, 317] on input "text" at bounding box center [668, 326] width 1123 height 34
paste input "ELEC-1778"
type input "ELEC-1778"
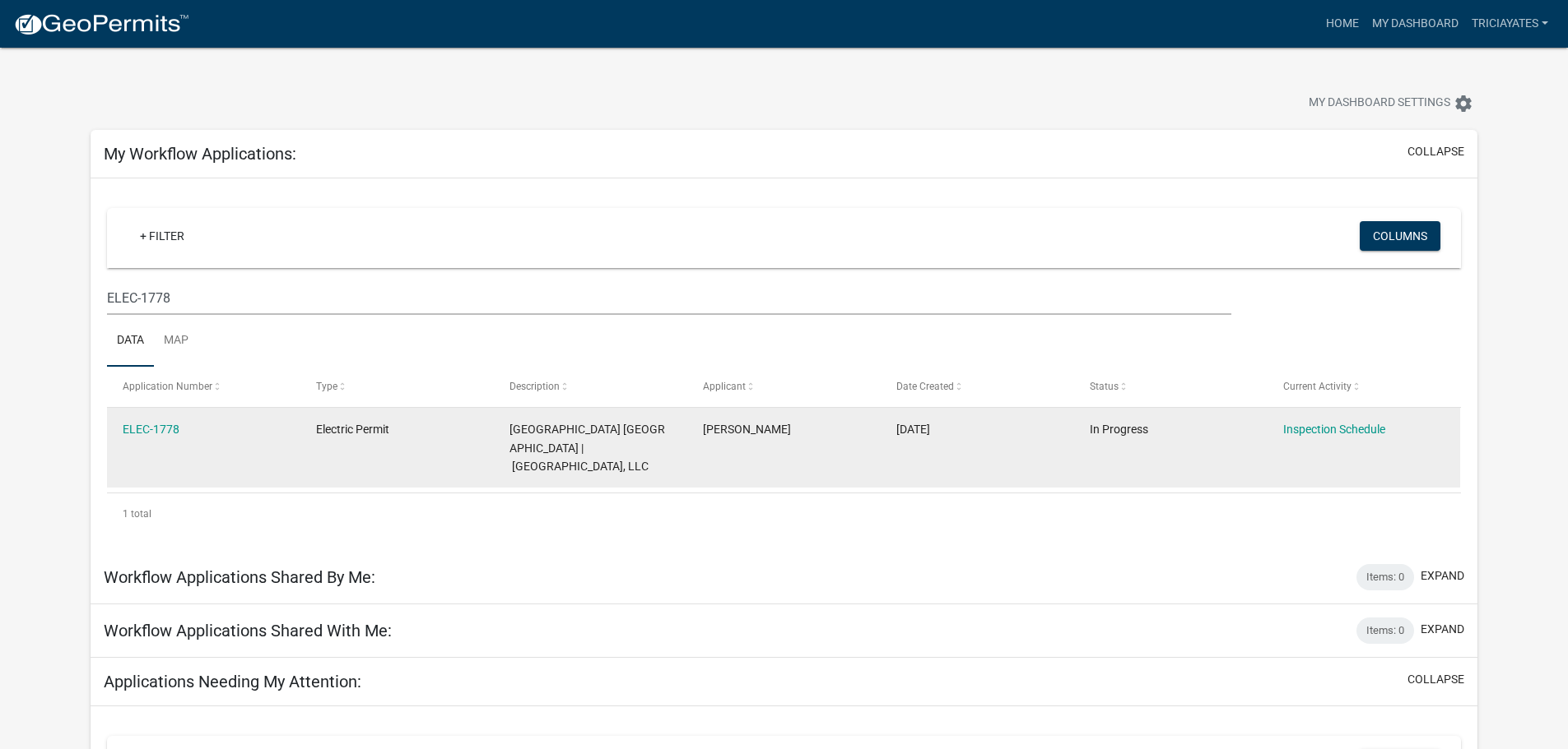
click at [1279, 425] on datatable-body-cell "Inspection Schedule" at bounding box center [1363, 448] width 193 height 79
click at [1281, 425] on datatable-body-cell "Inspection Schedule" at bounding box center [1363, 448] width 193 height 79
click at [153, 426] on link "ELEC-1778" at bounding box center [151, 429] width 57 height 13
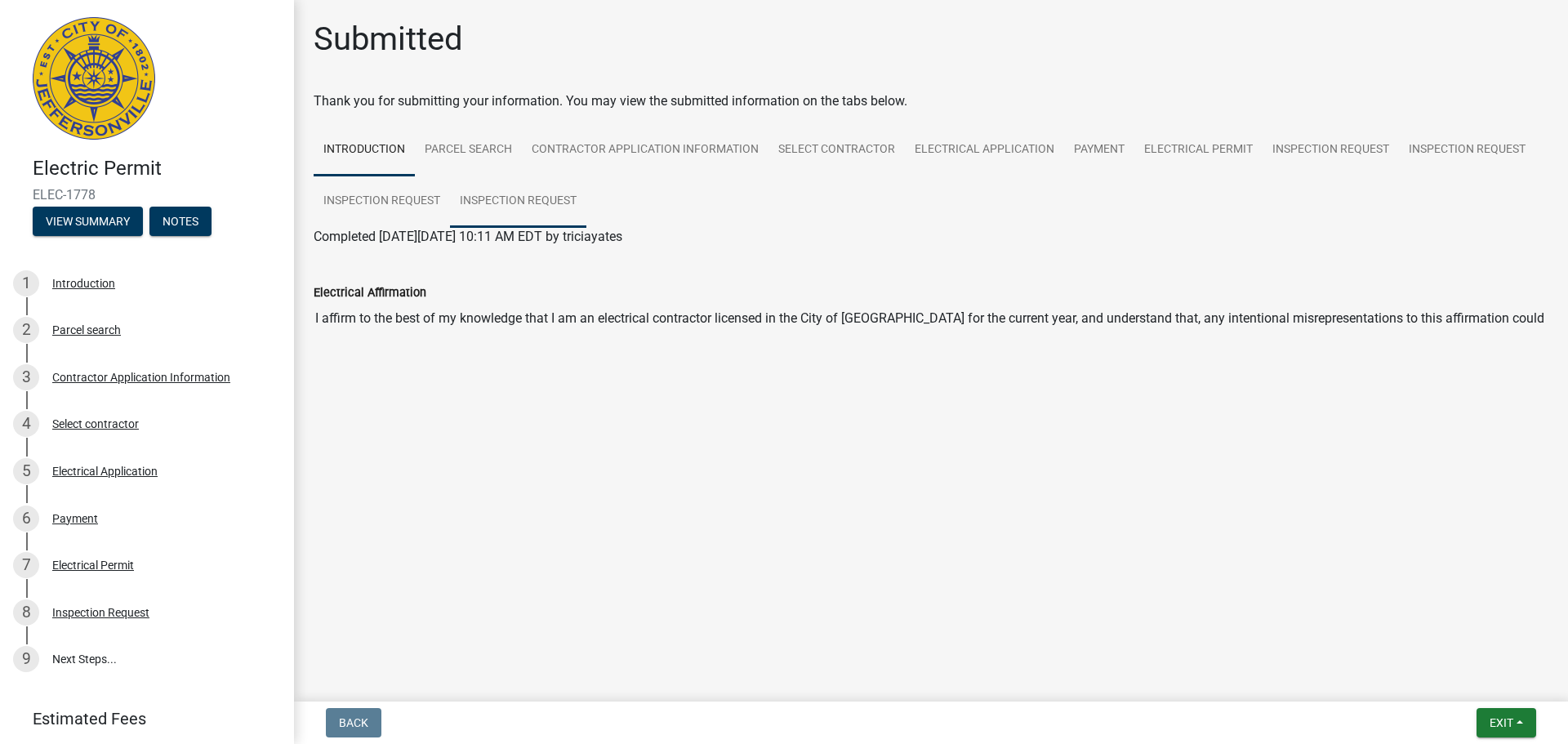
click at [529, 201] on link "Inspection Request" at bounding box center [518, 201] width 136 height 52
